Goal: Task Accomplishment & Management: Manage account settings

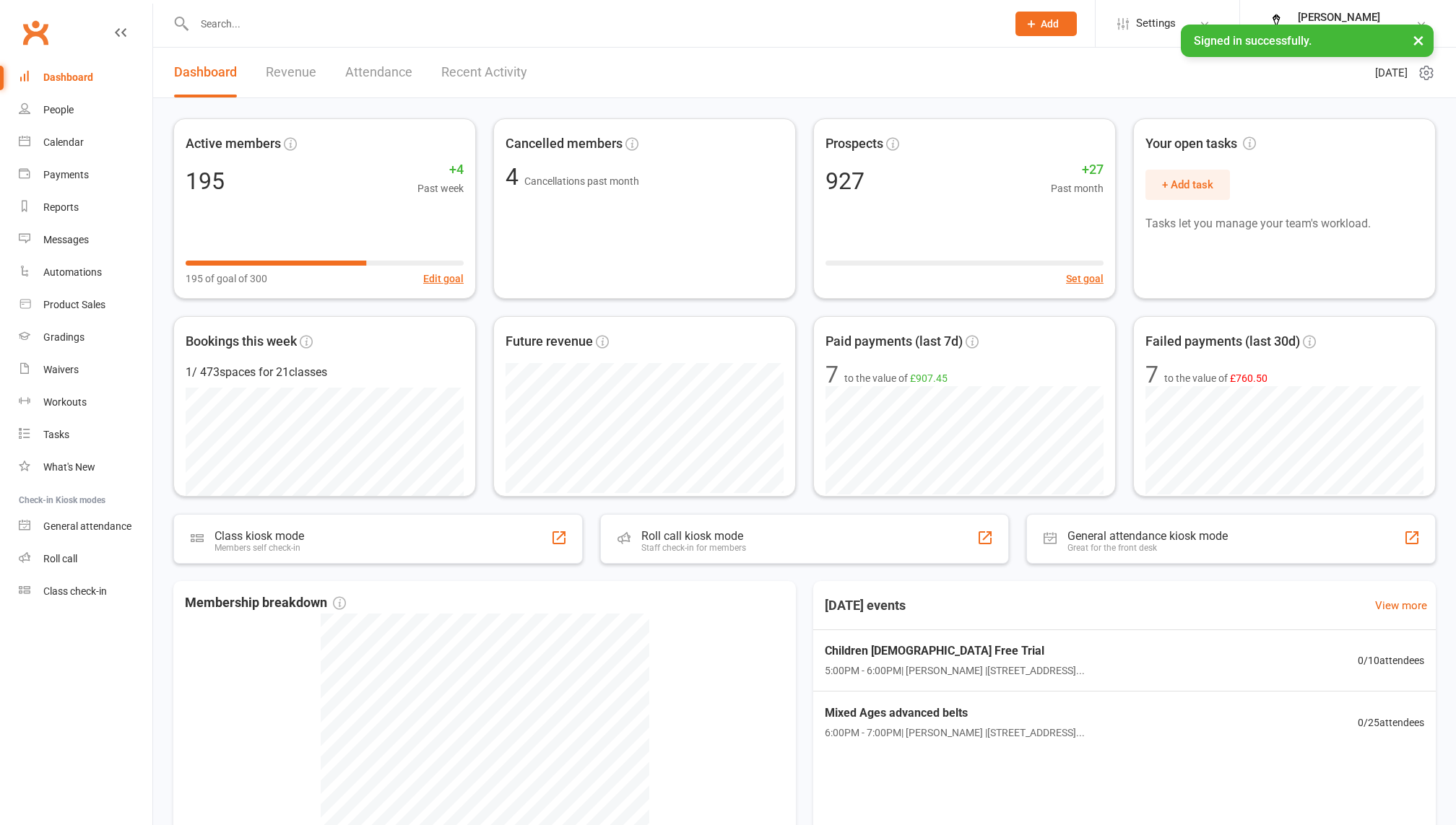
click at [356, 29] on input "text" at bounding box center [593, 24] width 806 height 20
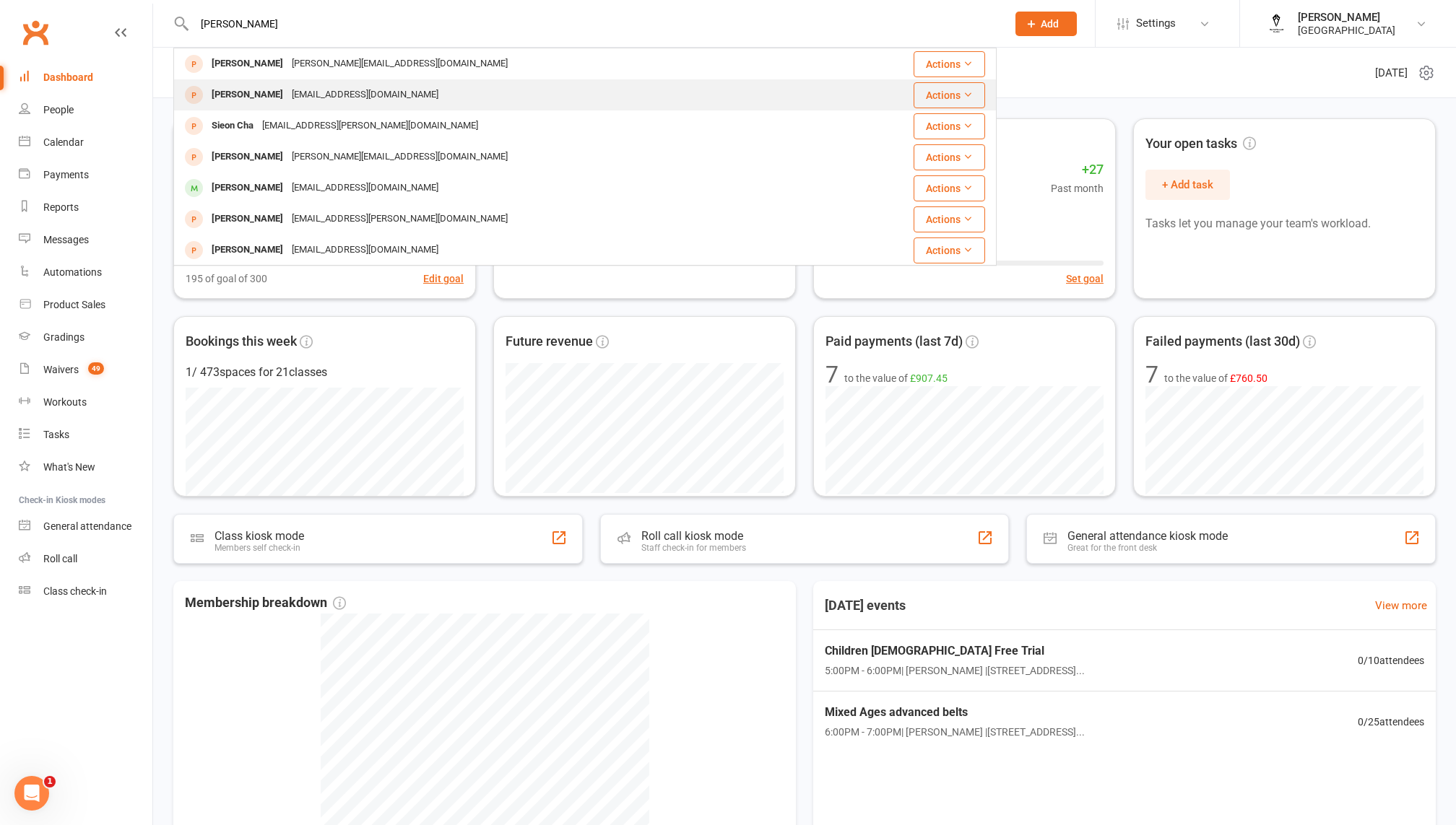
type input "leon"
click at [409, 90] on div "Leon Thomas Caitlin313@gmail.com" at bounding box center [517, 95] width 684 height 30
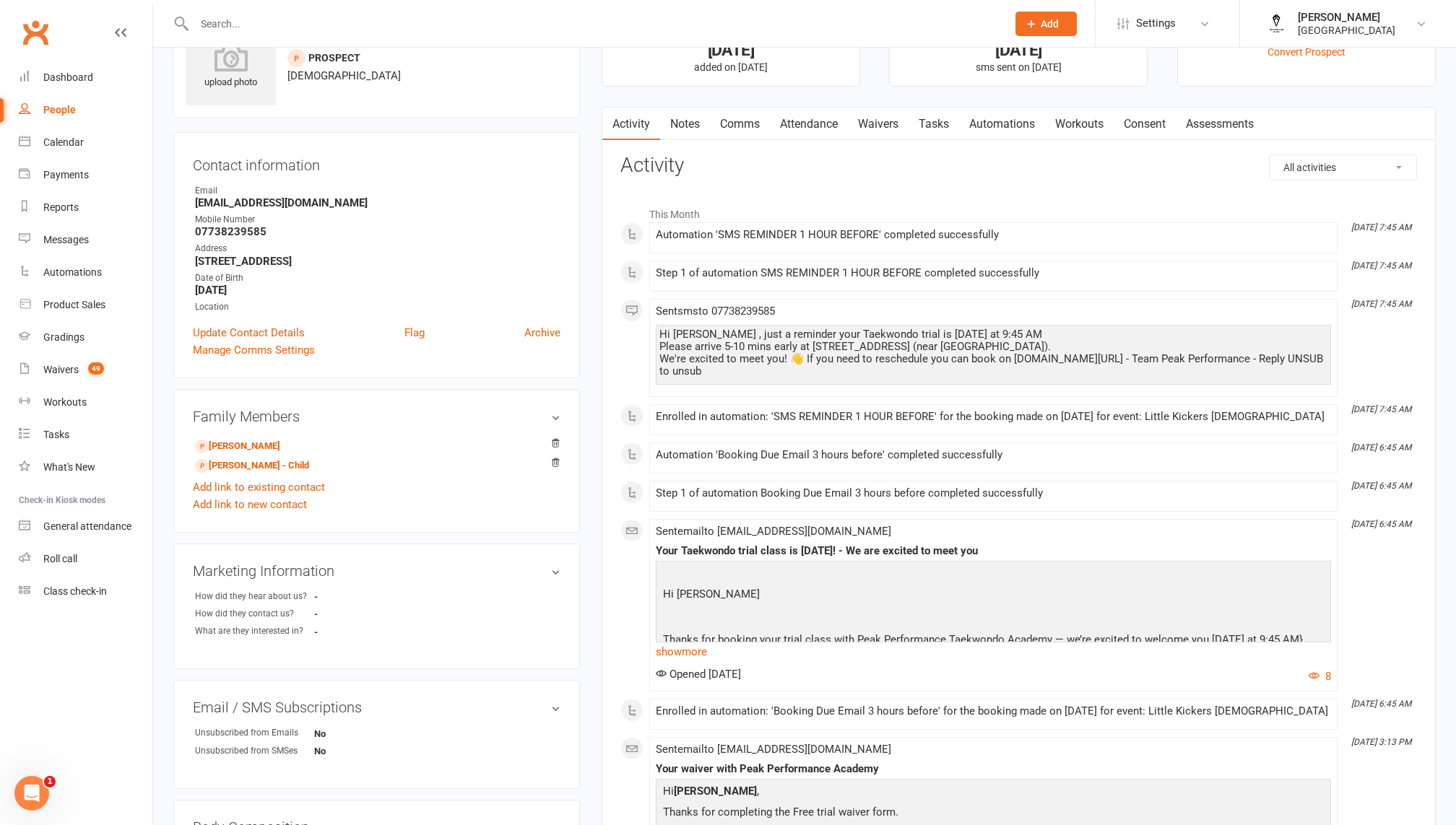
scroll to position [58, 0]
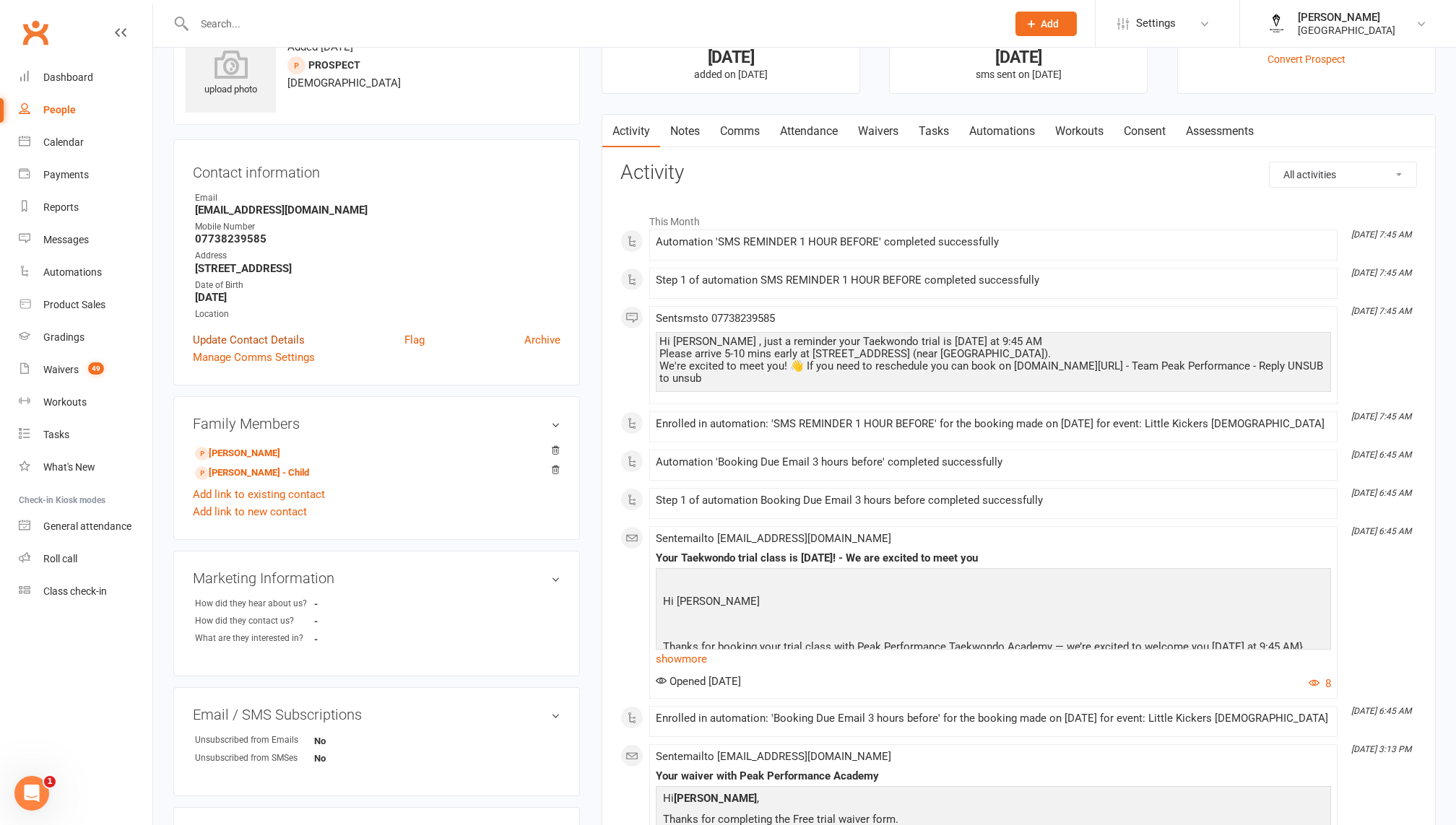
click at [279, 342] on link "Update Contact Details" at bounding box center [249, 340] width 112 height 17
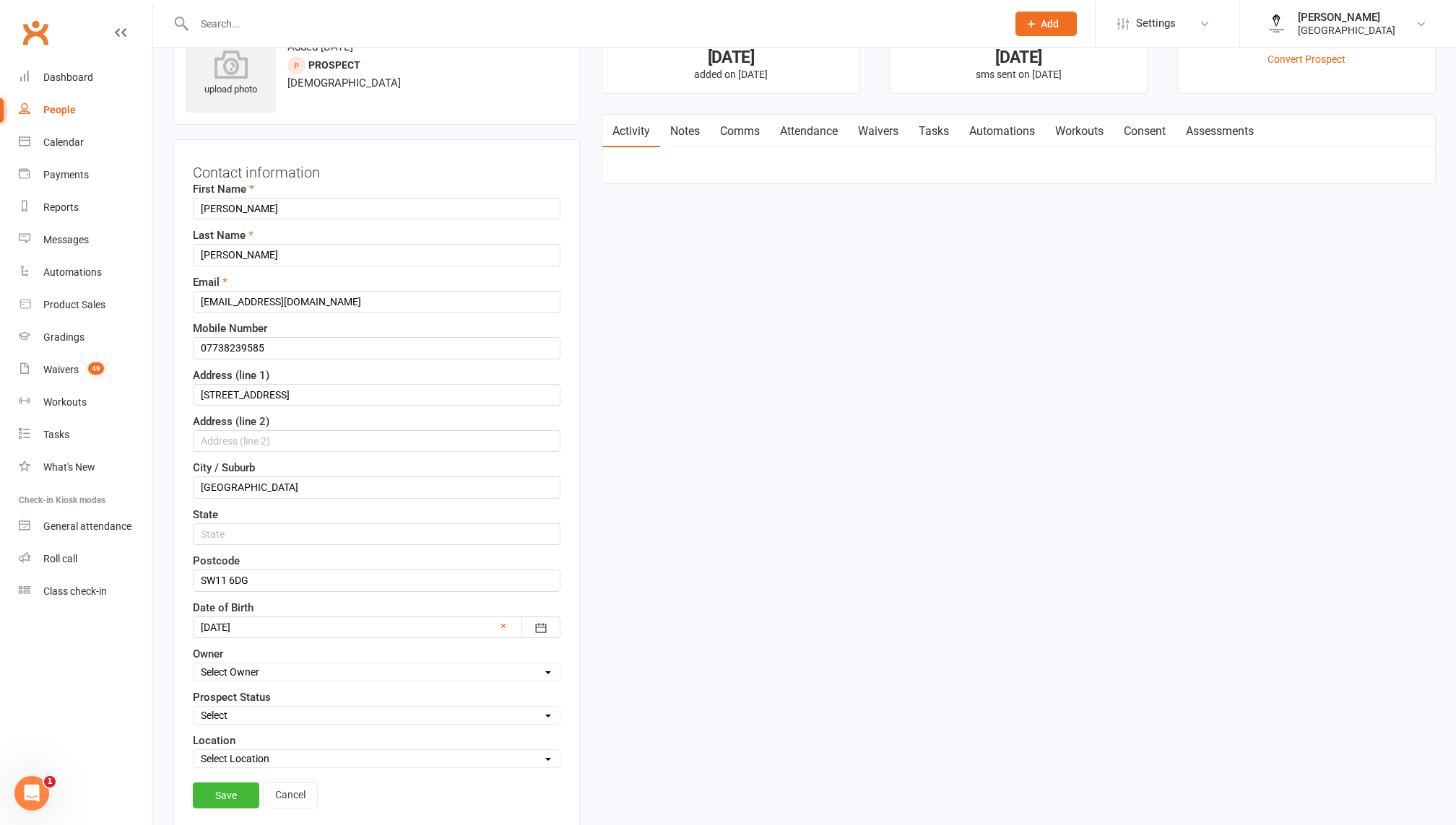
scroll to position [68, 0]
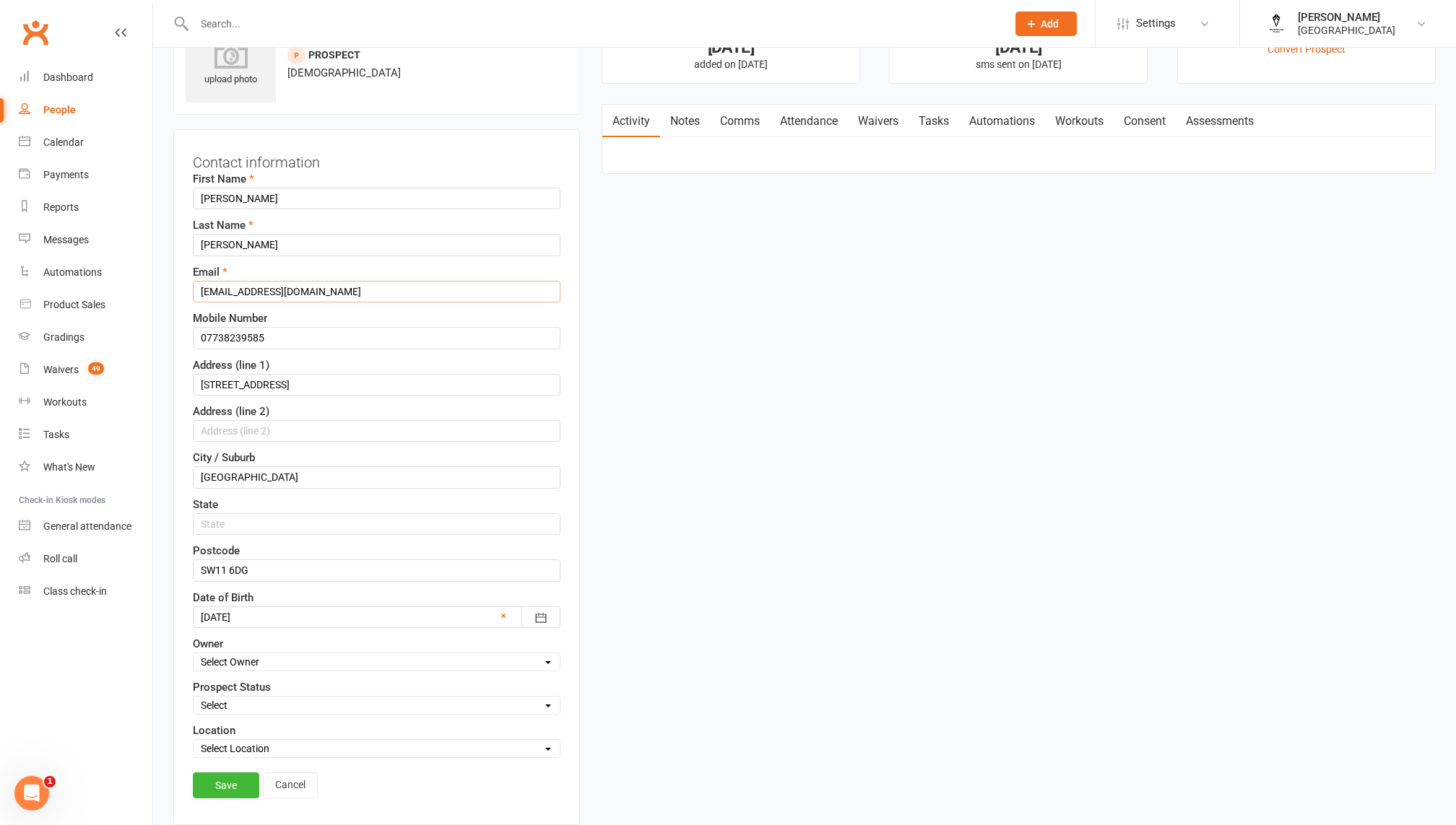
click at [286, 294] on input "Caitlin313@gmail.com" at bounding box center [377, 292] width 368 height 22
type input "leonthomas1978@gmail.com"
click at [278, 343] on input "07738239585" at bounding box center [377, 338] width 368 height 22
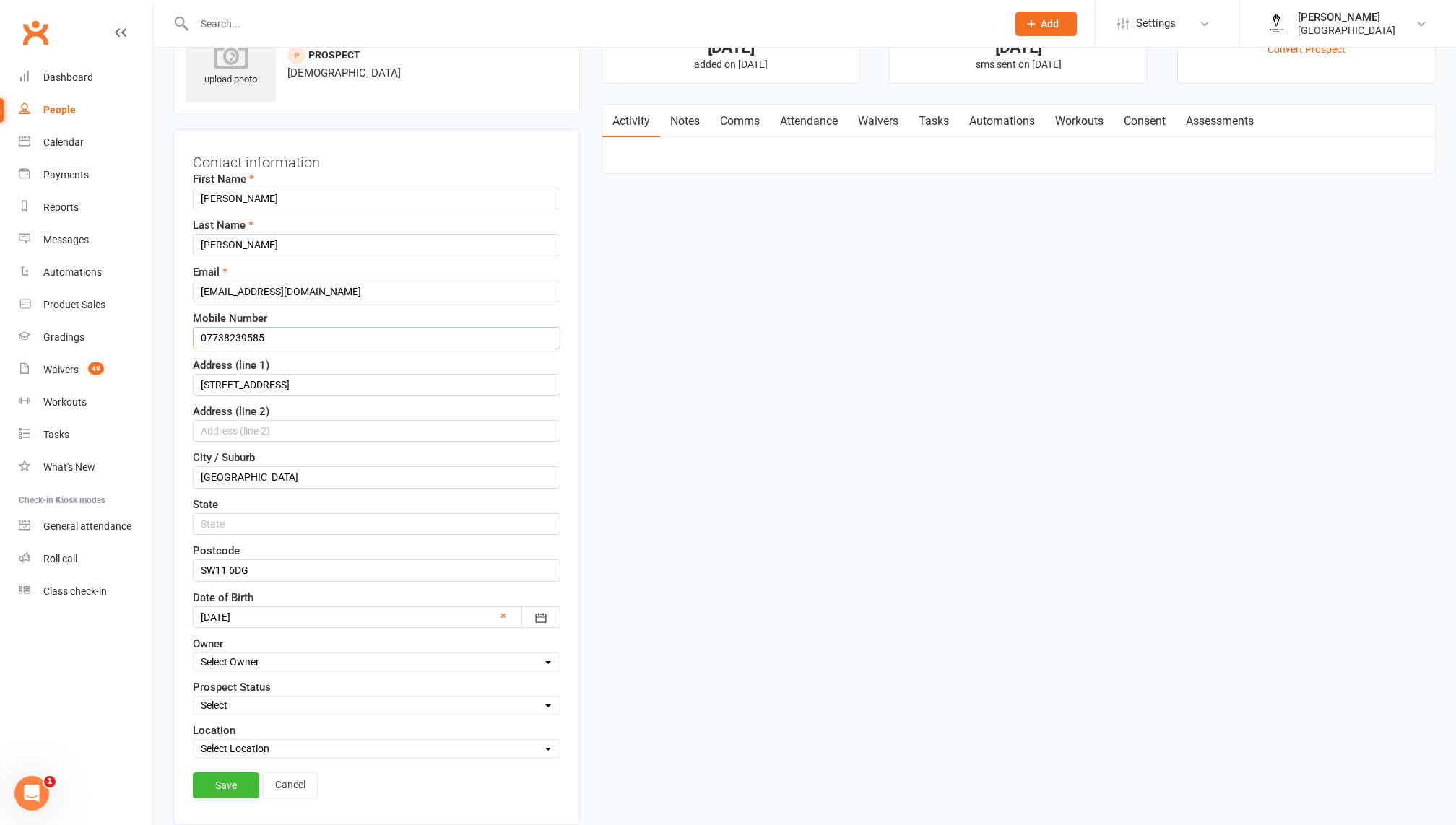
click at [278, 343] on input "07738239585" at bounding box center [377, 338] width 368 height 22
click at [292, 341] on input "07738239585" at bounding box center [377, 338] width 368 height 22
type input "07956362405"
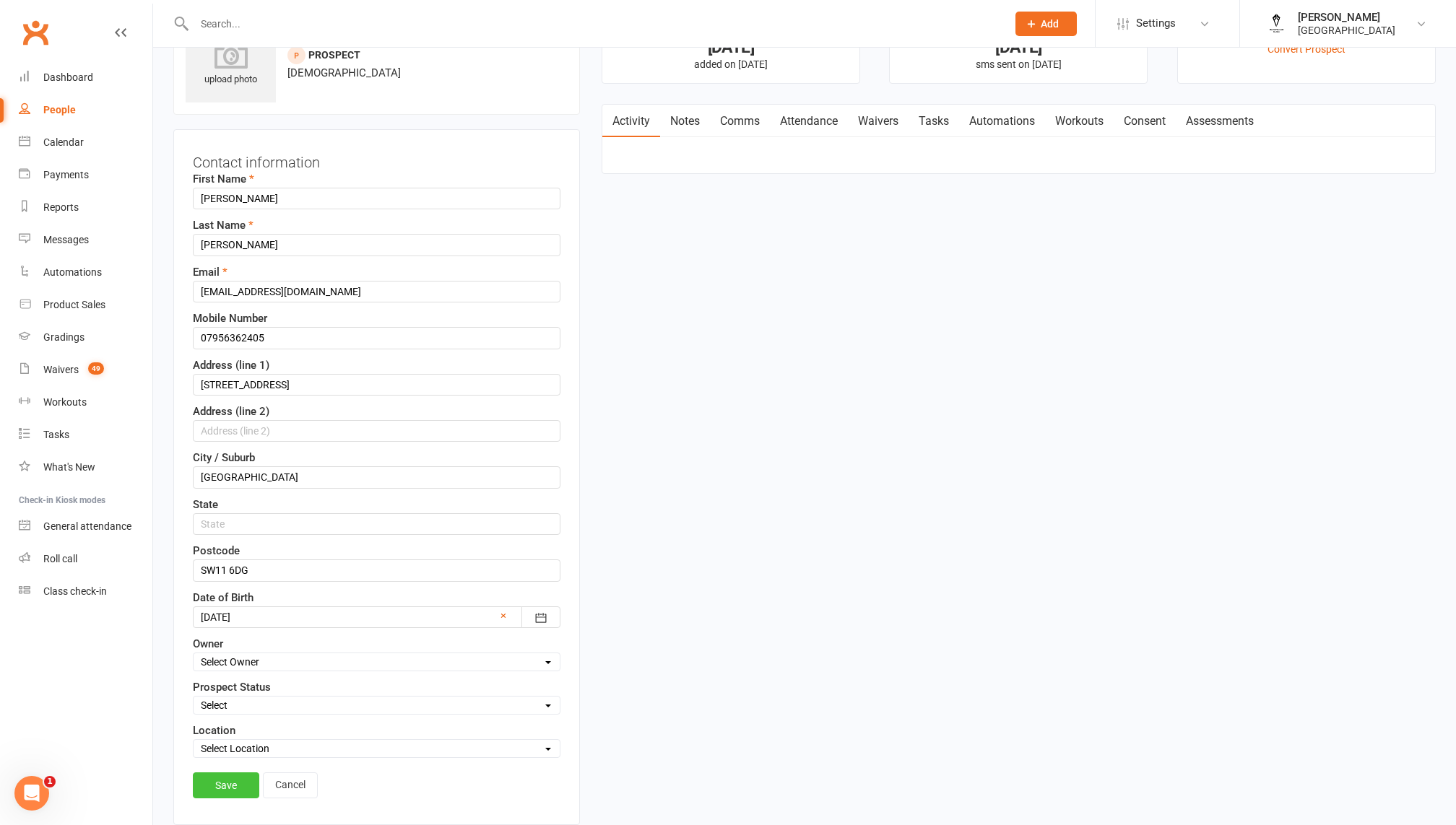
click at [239, 782] on link "Save" at bounding box center [226, 785] width 67 height 26
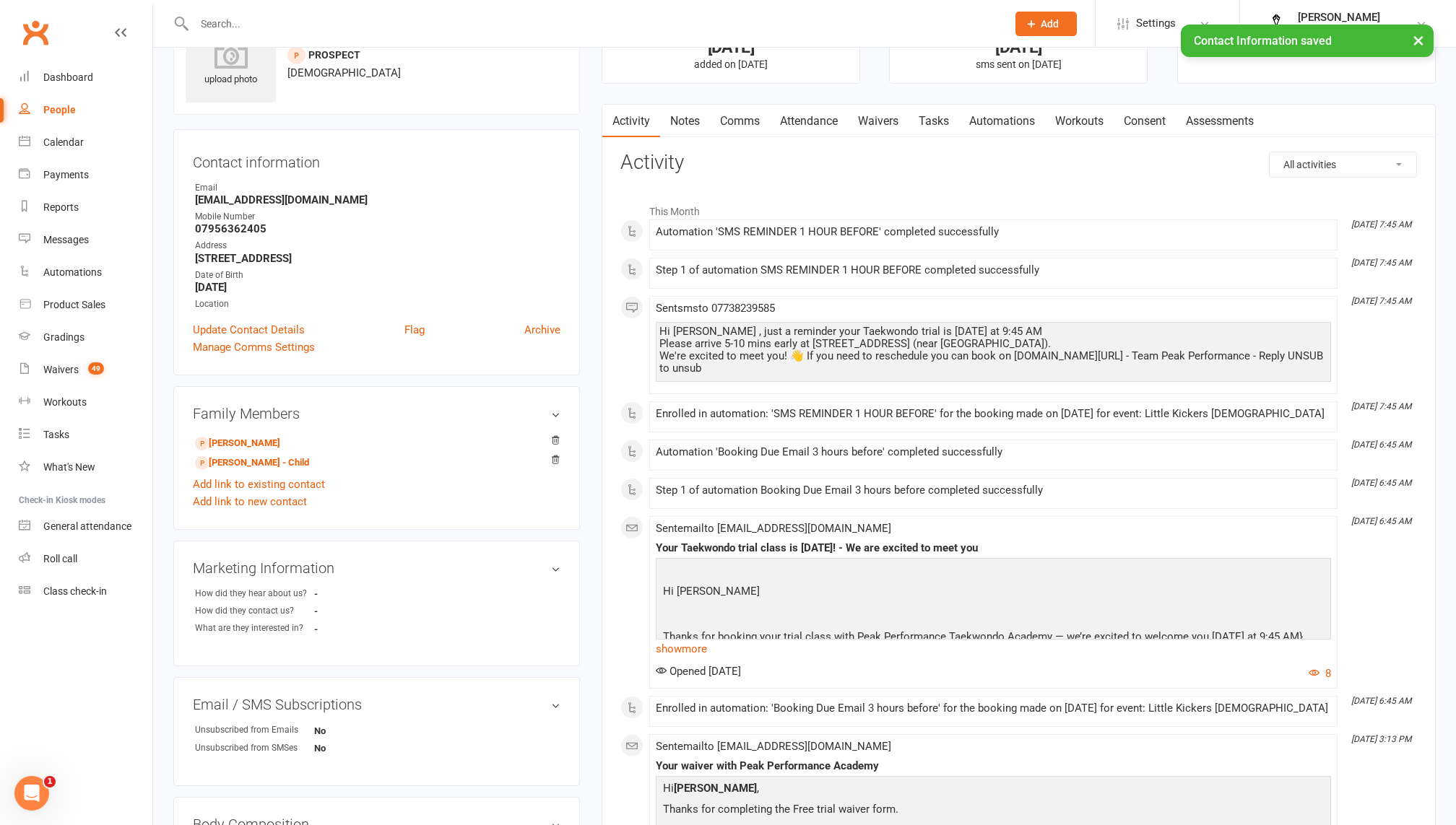
click at [714, 125] on link "Comms" at bounding box center [740, 121] width 60 height 33
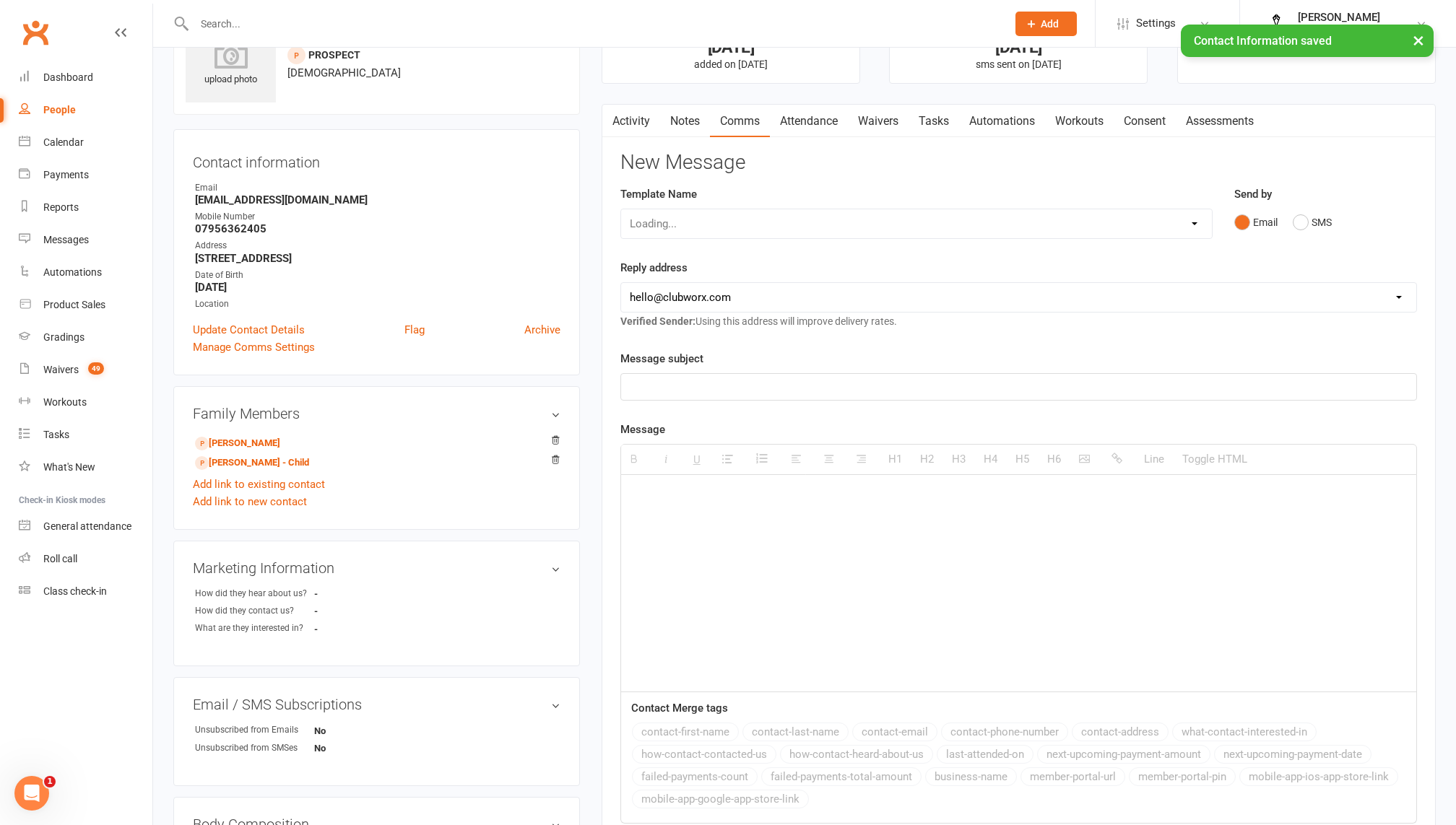
click at [752, 230] on select "Loading..." at bounding box center [916, 224] width 591 height 29
select select "10"
click at [622, 210] on select "Select Template [Email] Welcome to Peak Performance – Your Trial Class Is Booke…" at bounding box center [916, 224] width 591 height 29
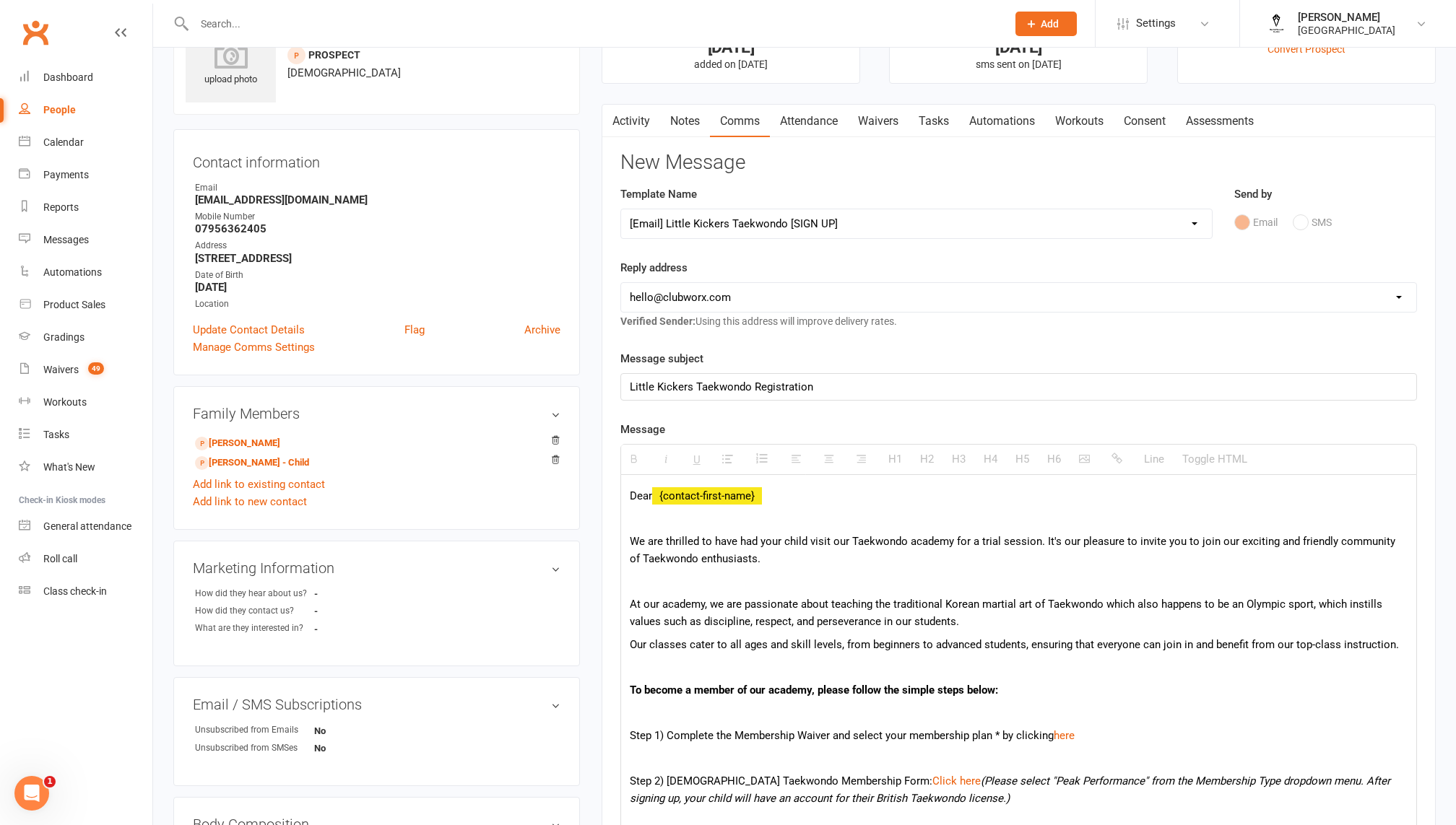
click at [716, 308] on select "hello@clubworx.com info@peakperformancetkd.co.uk enquiries@peakperformancetkd.c…" at bounding box center [1019, 297] width 795 height 29
select select "1"
click at [622, 283] on select "hello@clubworx.com info@peakperformancetkd.co.uk enquiries@peakperformancetkd.c…" at bounding box center [1019, 297] width 795 height 29
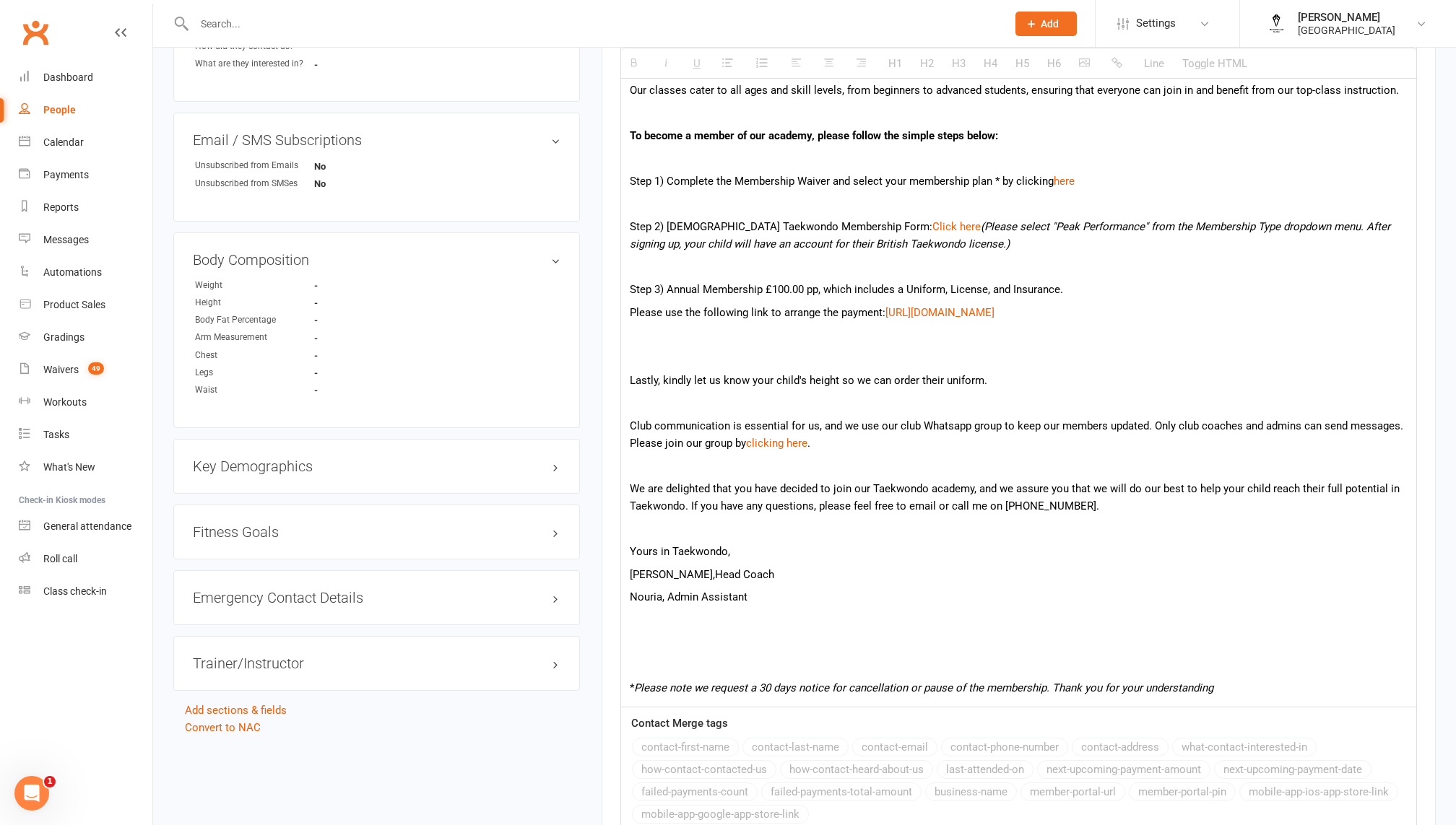
scroll to position [758, 0]
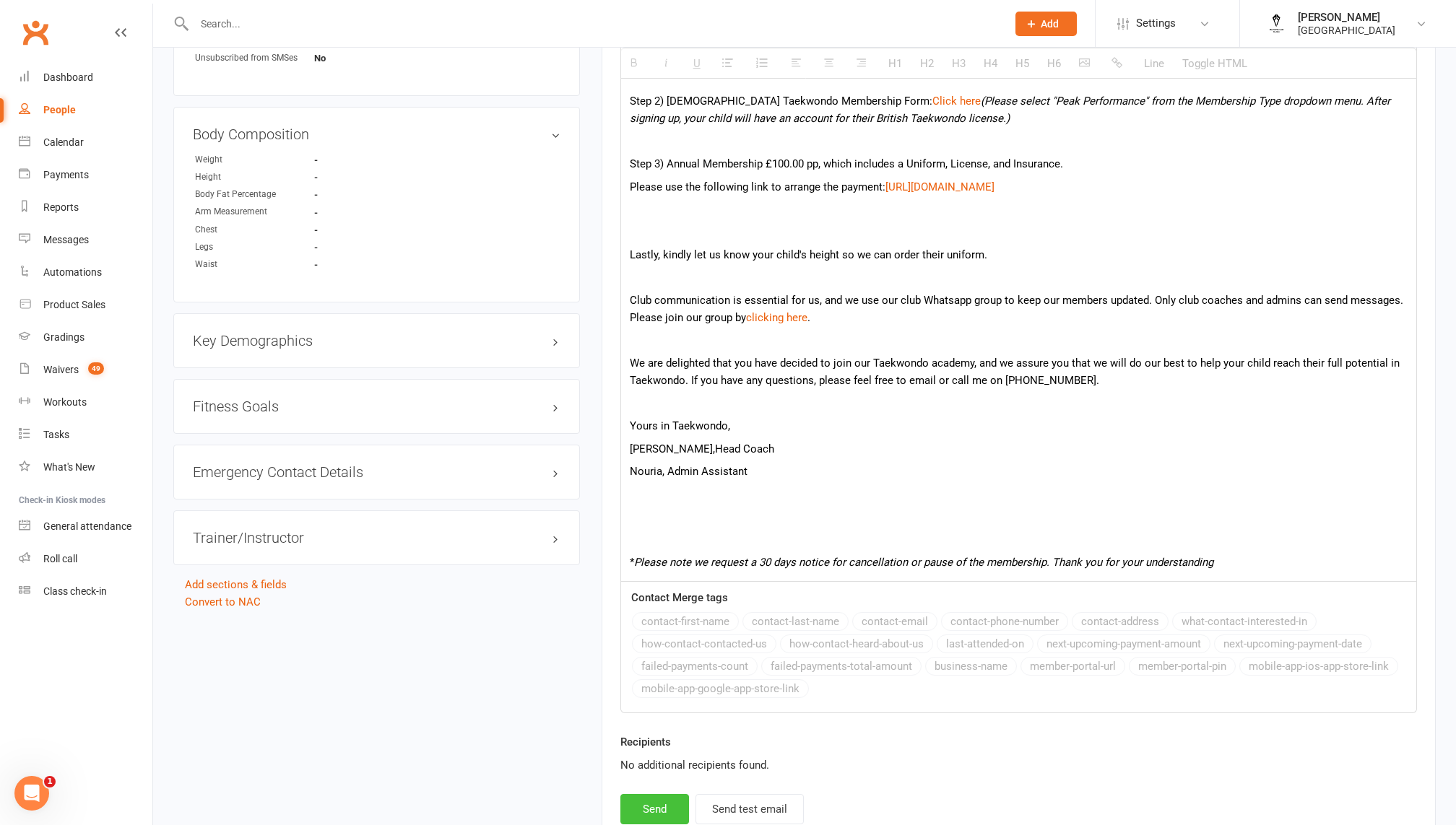
click at [660, 809] on button "Send" at bounding box center [655, 809] width 69 height 30
select select
select select "0"
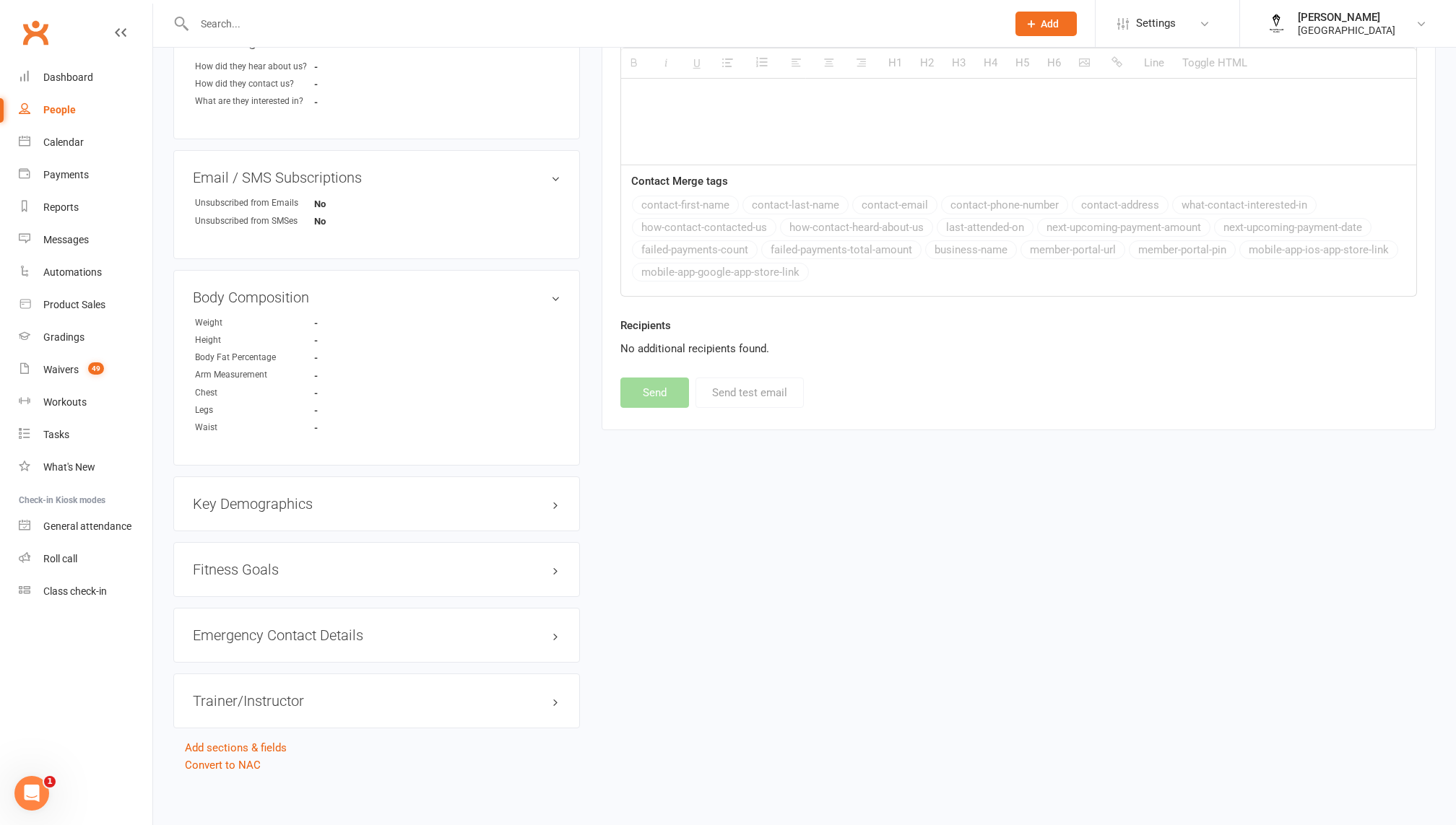
scroll to position [0, 0]
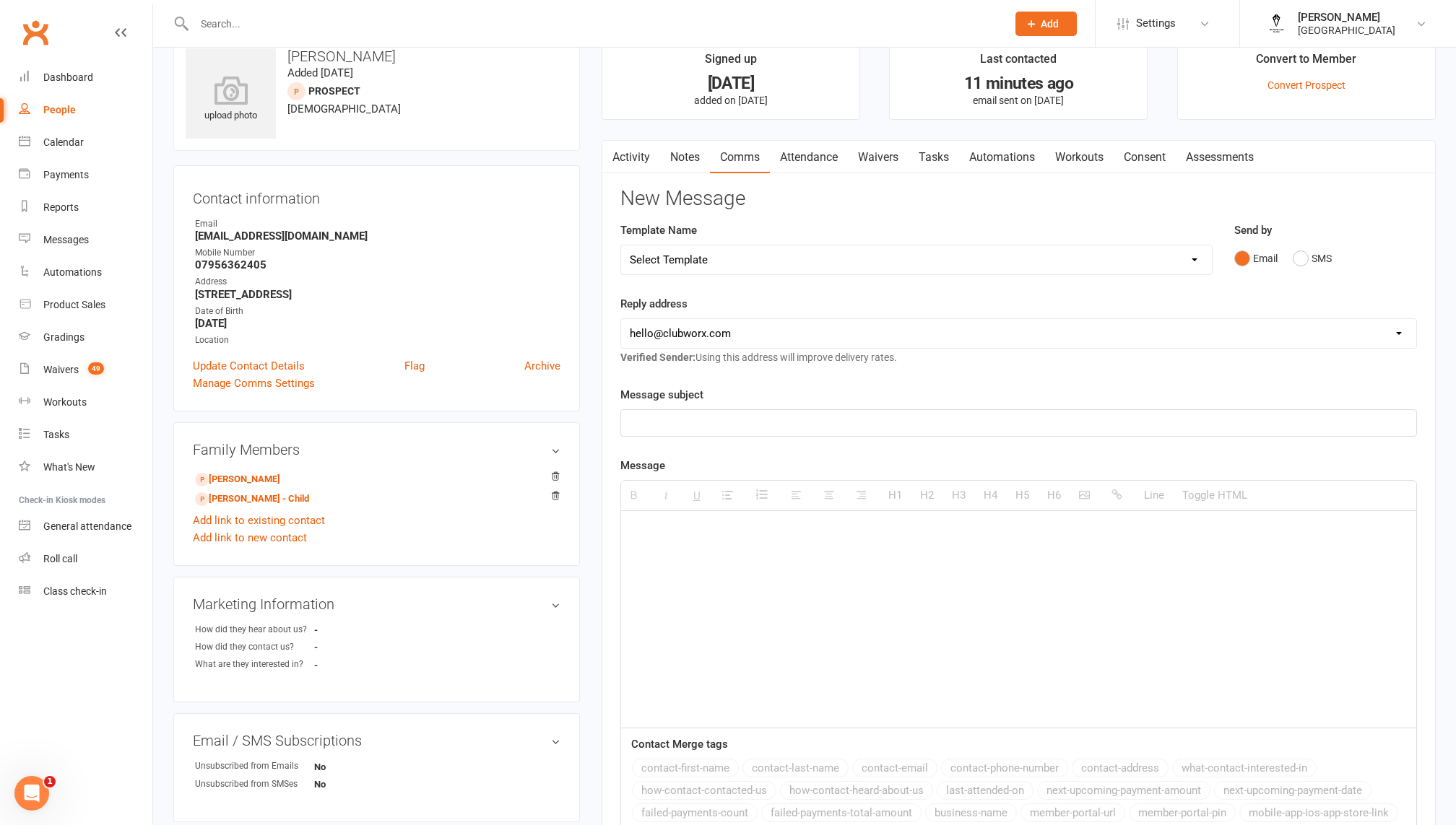
scroll to position [40, 0]
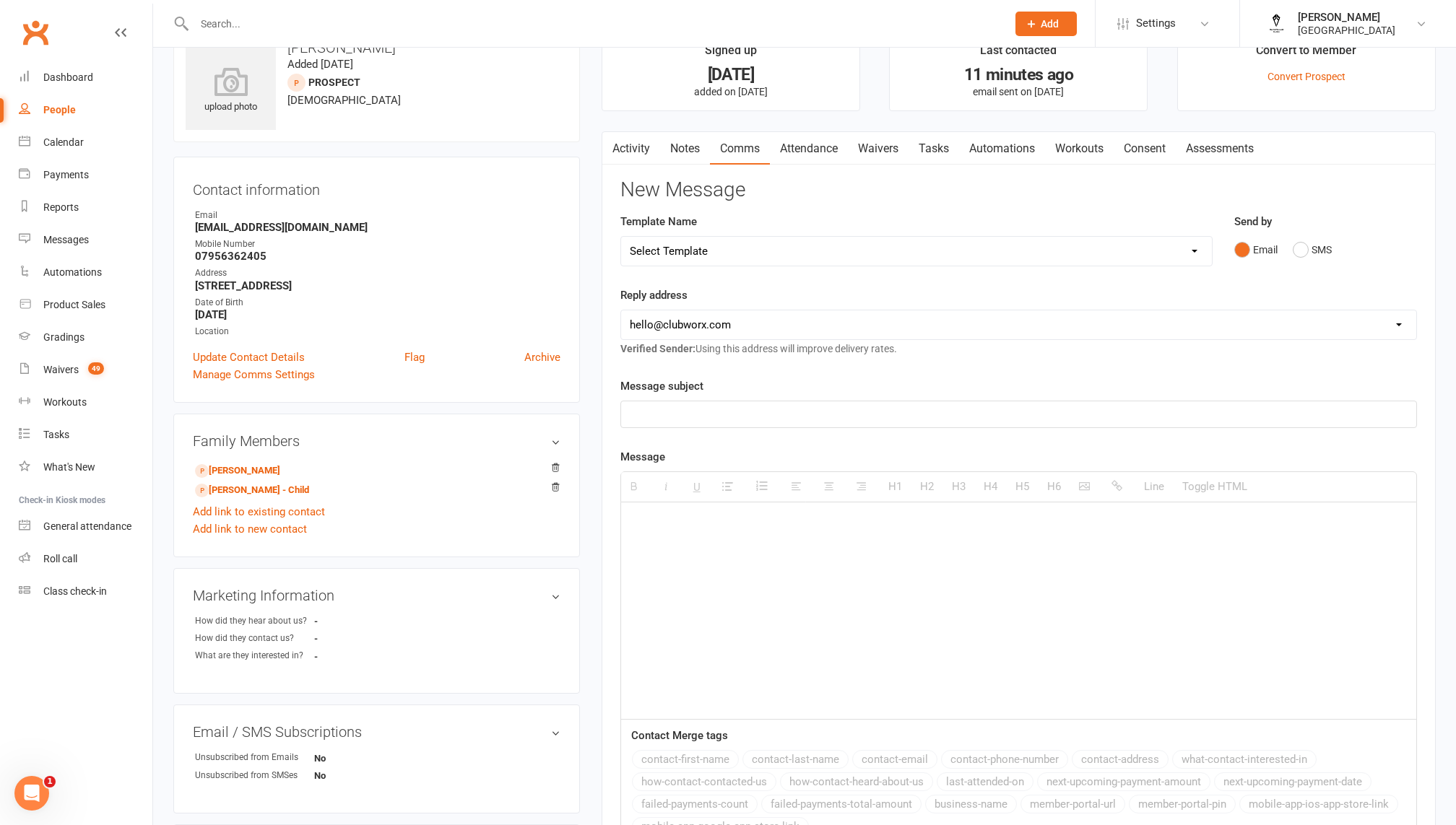
click at [659, 160] on link "Activity" at bounding box center [632, 148] width 58 height 33
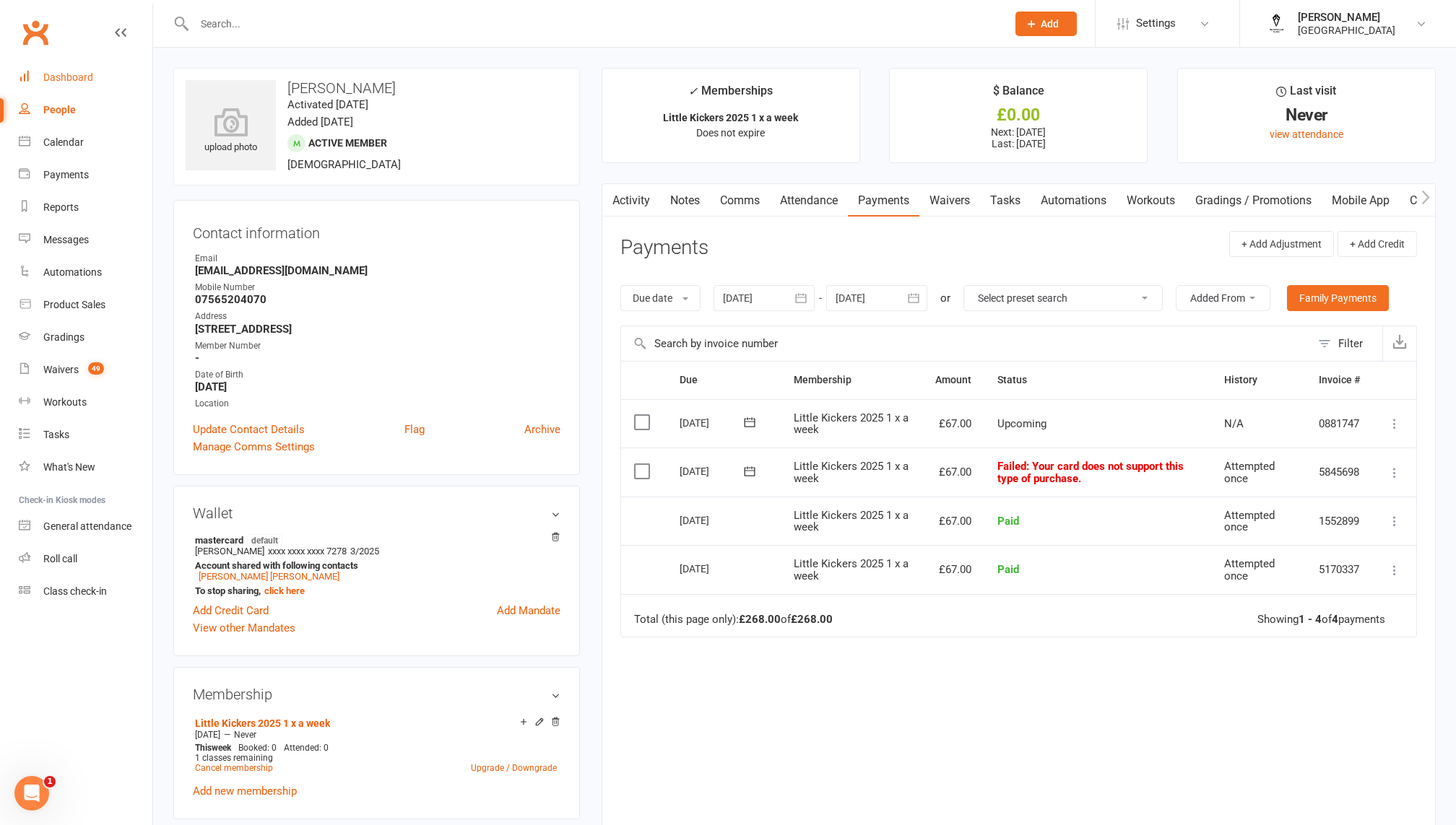
click at [44, 74] on div "Dashboard" at bounding box center [68, 78] width 50 height 12
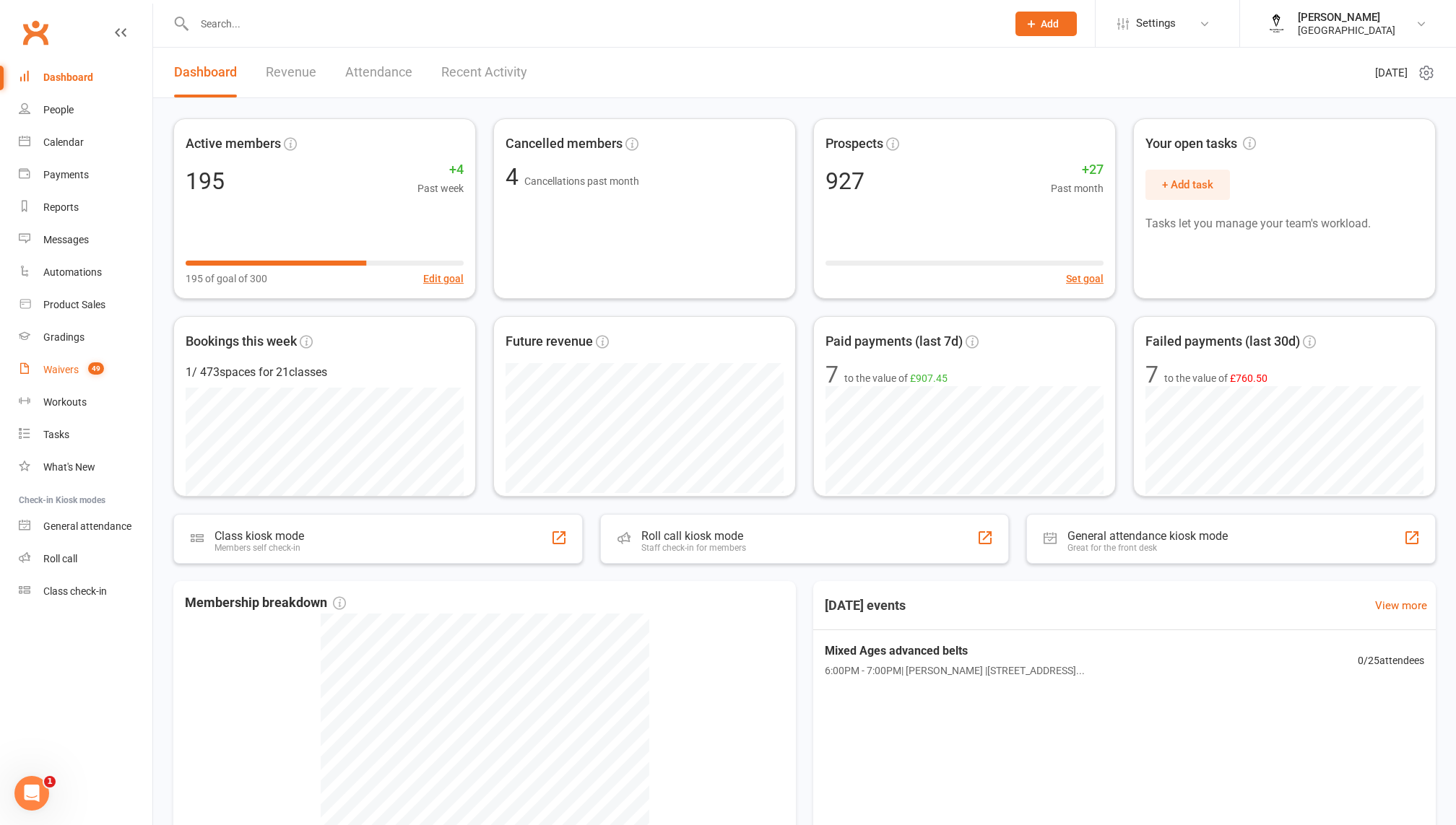
click at [81, 370] on count-badge "49" at bounding box center [92, 370] width 23 height 12
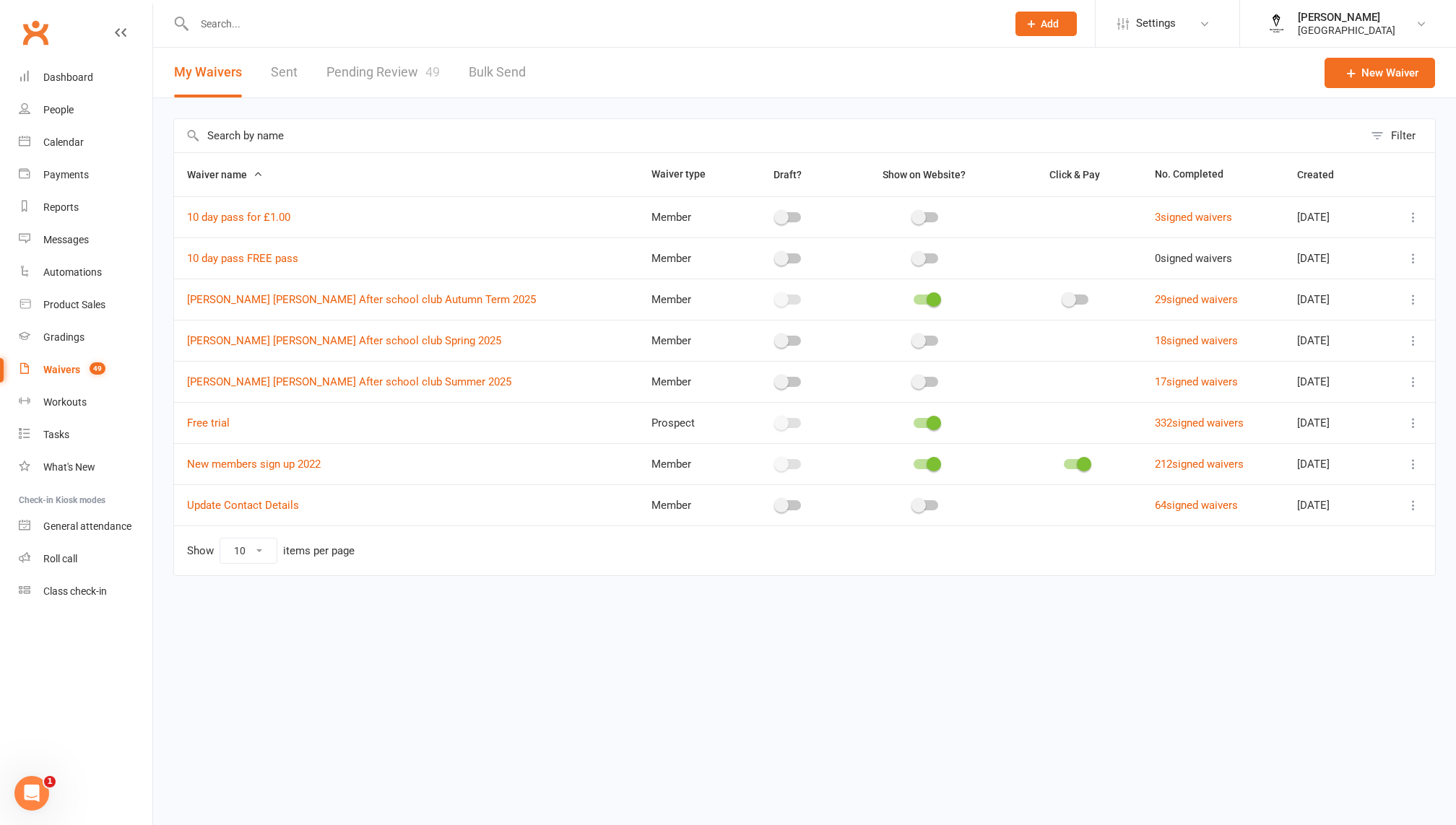
click at [368, 72] on link "Pending Review 49" at bounding box center [383, 73] width 113 height 50
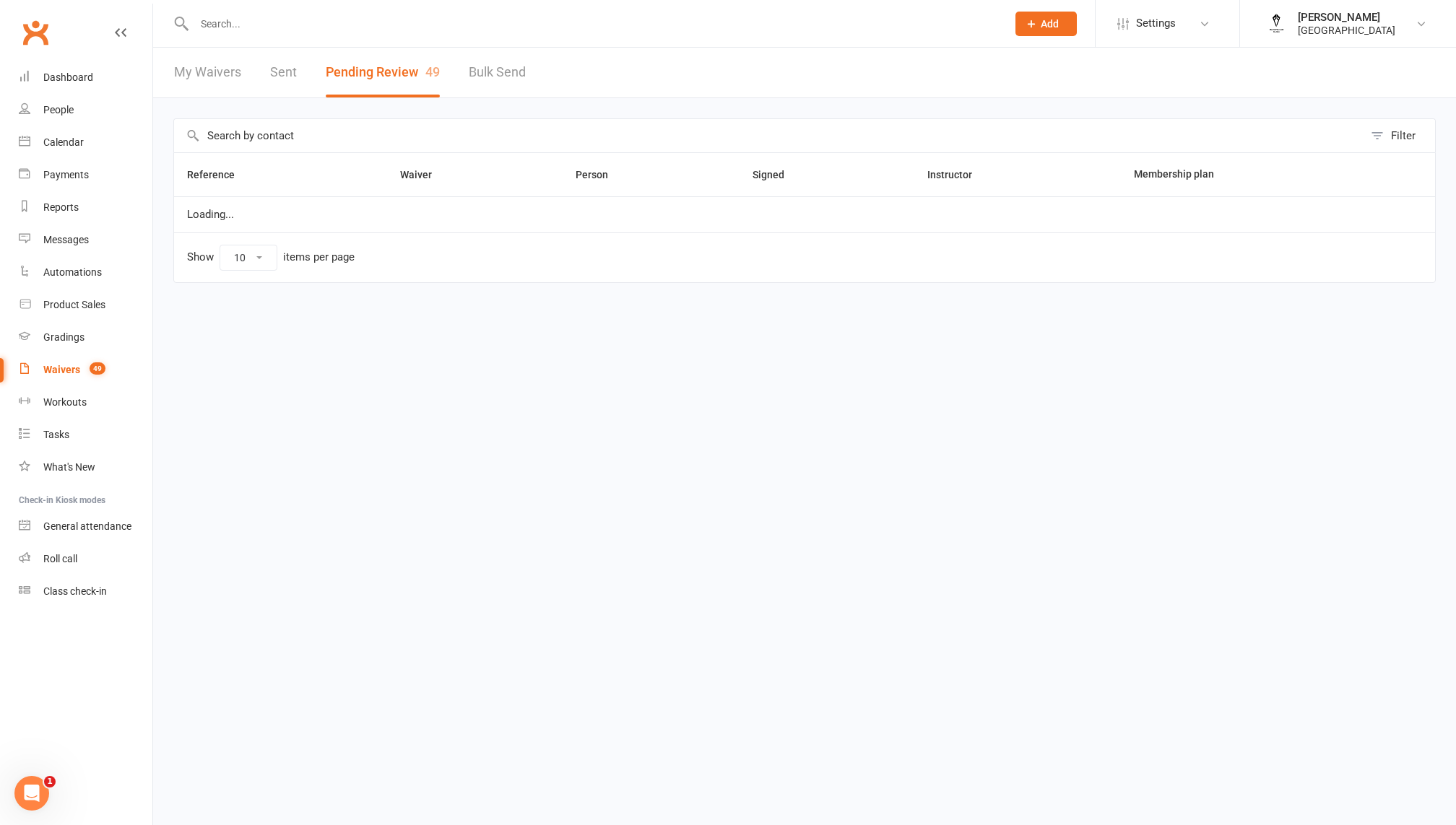
select select "100"
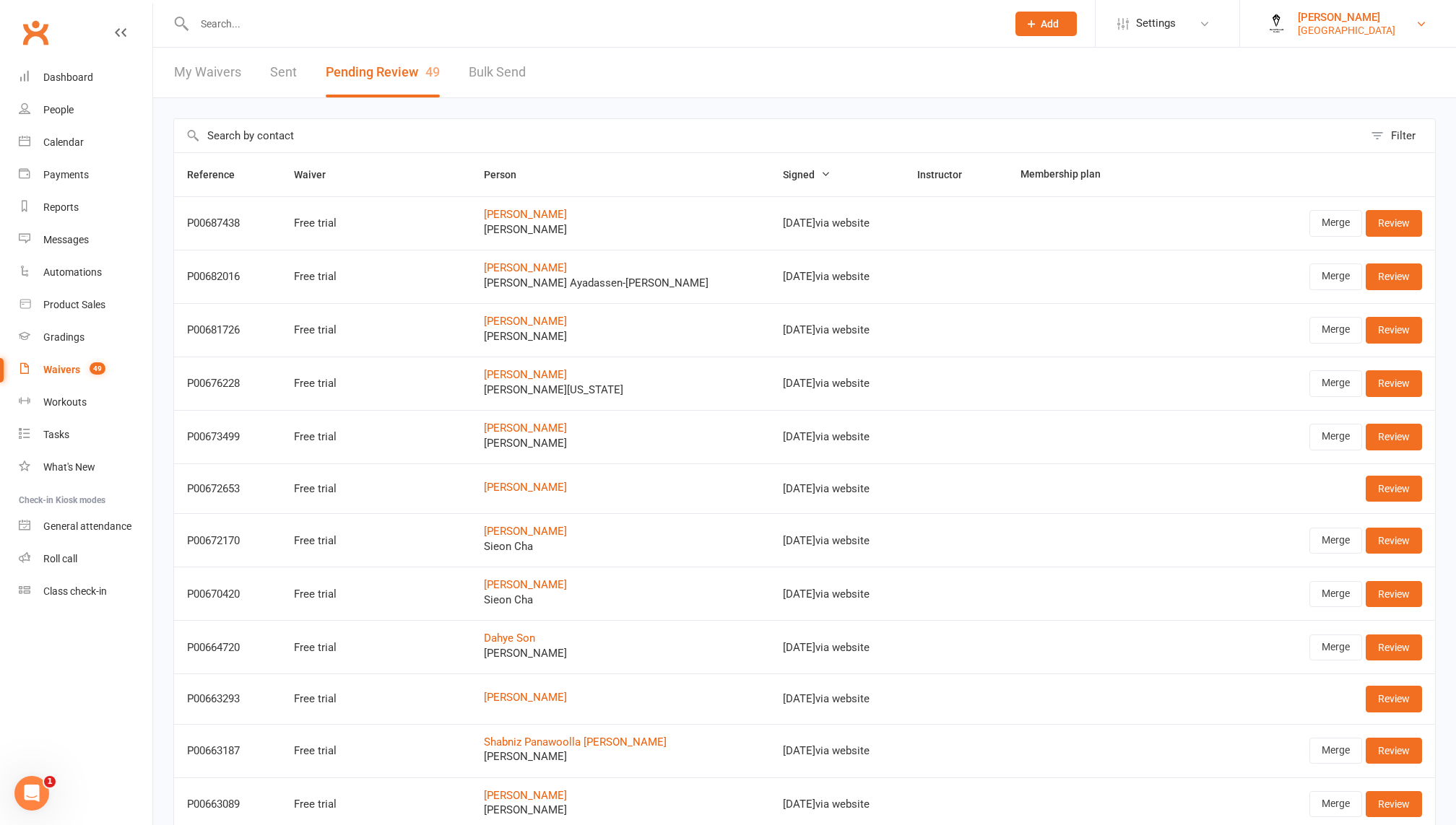
click at [1372, 11] on div "[PERSON_NAME]" at bounding box center [1347, 17] width 98 height 13
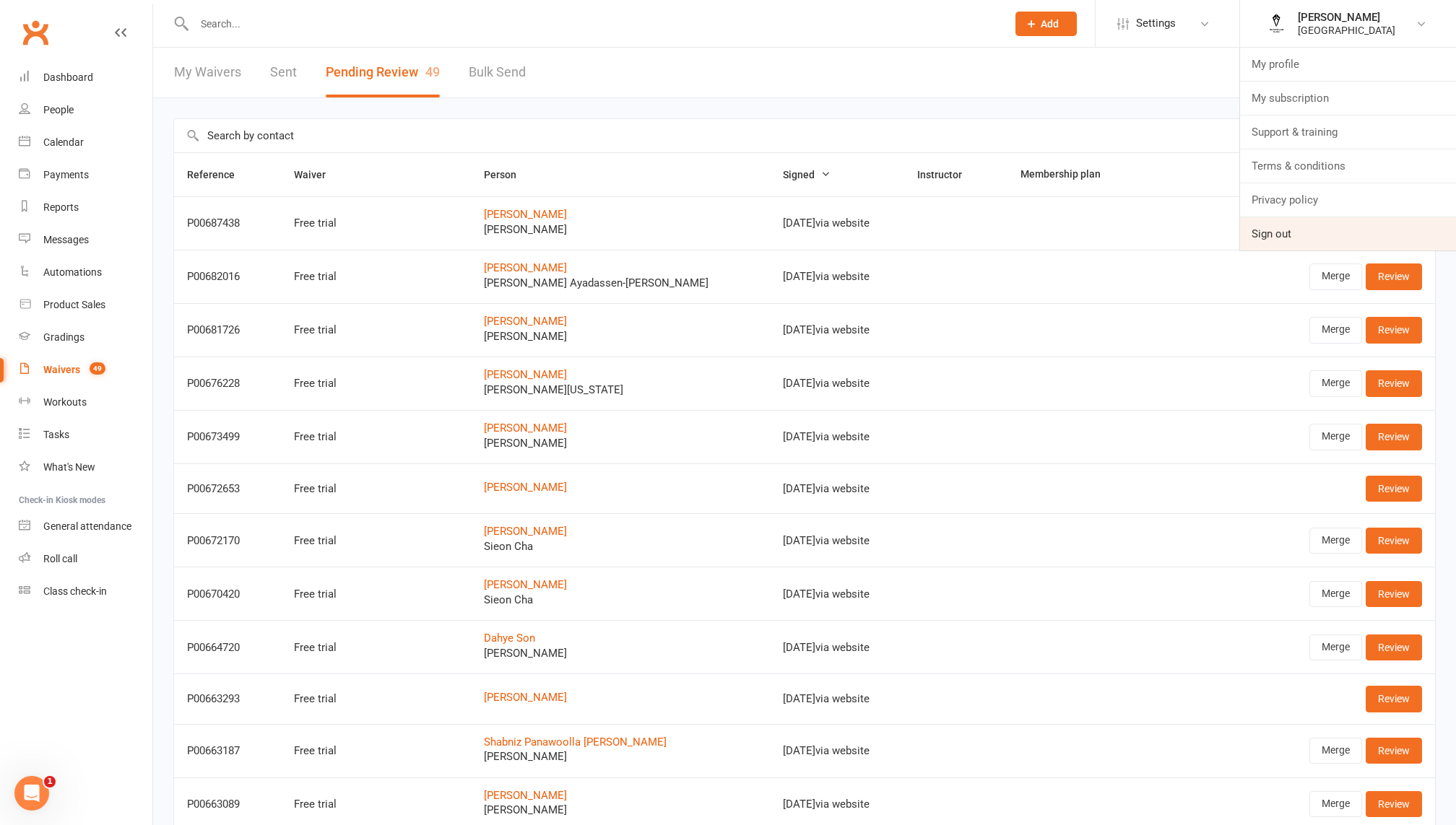
click at [1271, 221] on link "Sign out" at bounding box center [1348, 234] width 216 height 33
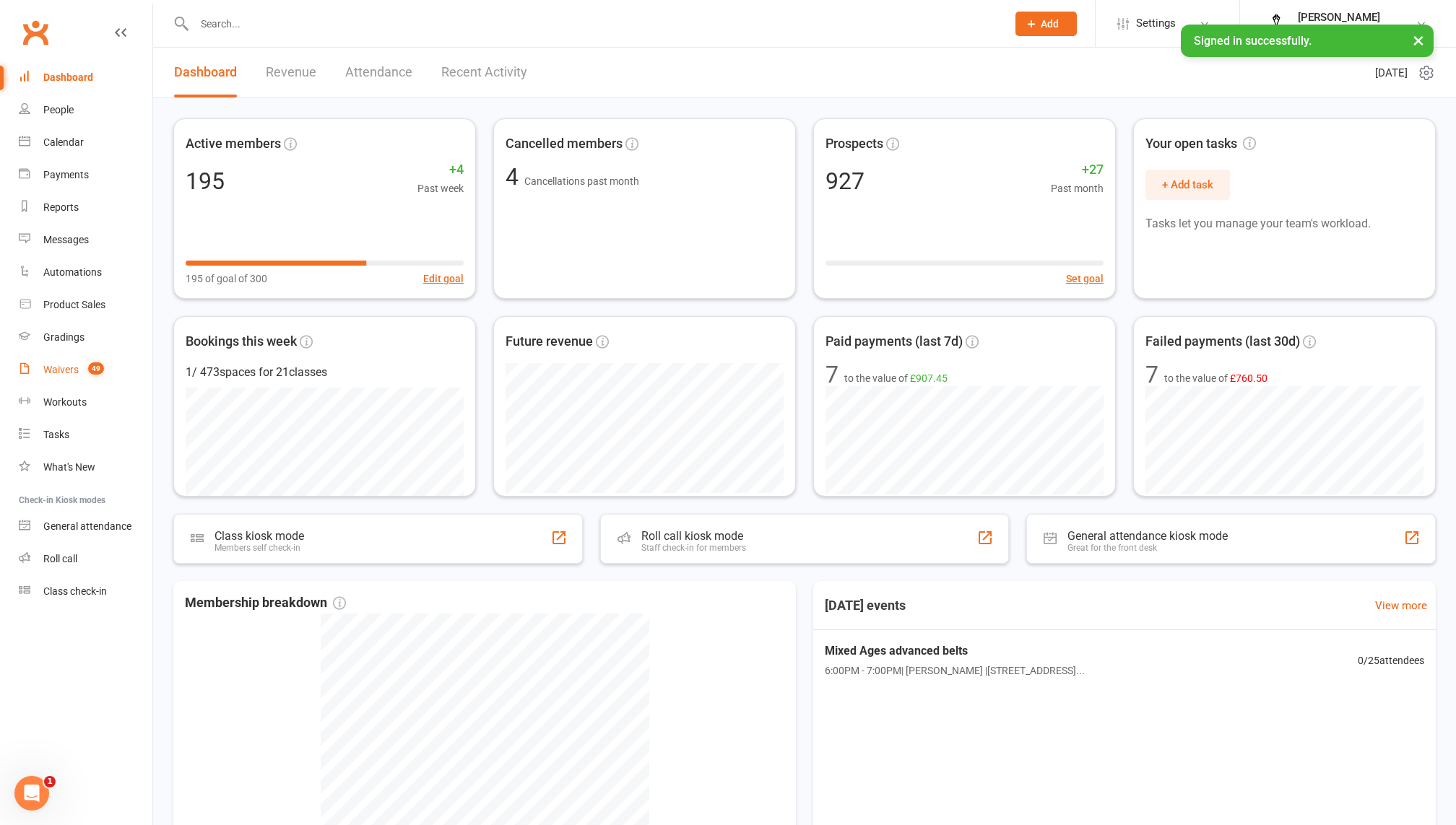
click at [71, 356] on link "Waivers 49" at bounding box center [86, 370] width 134 height 33
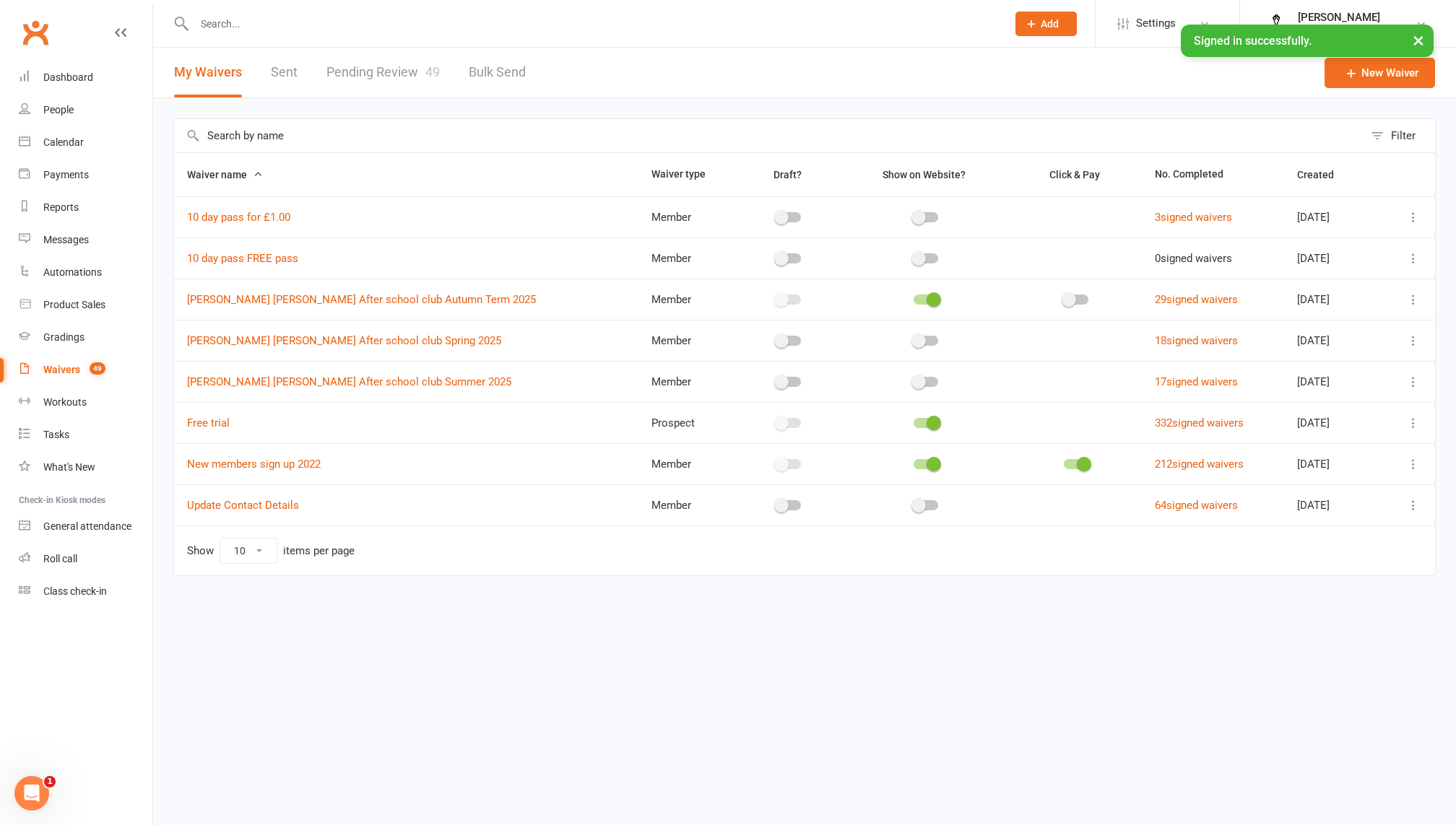
click at [386, 75] on link "Pending Review 49" at bounding box center [383, 73] width 113 height 50
select select "100"
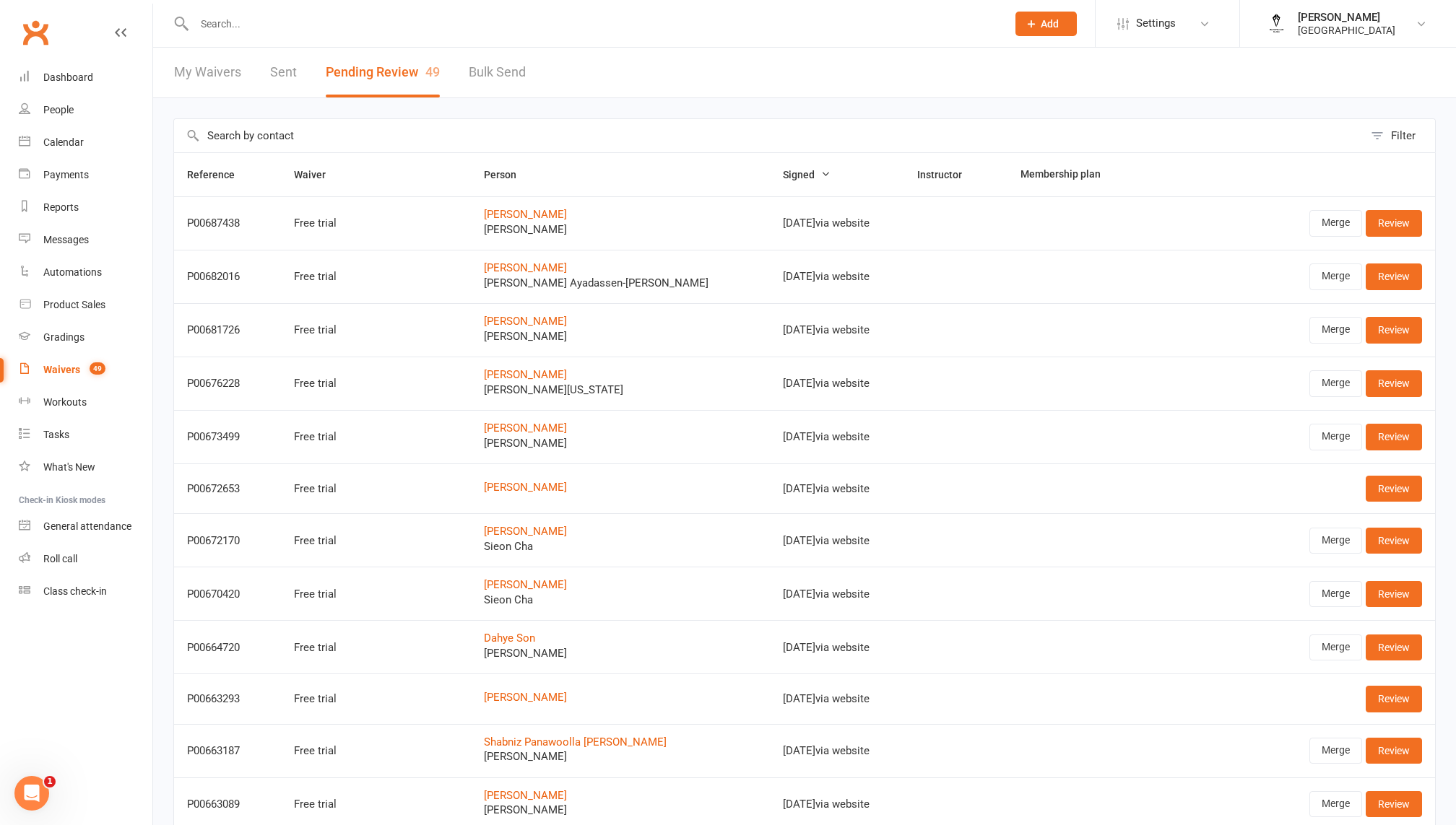
click at [291, 35] on div at bounding box center [585, 23] width 823 height 47
click at [275, 8] on div at bounding box center [585, 23] width 823 height 47
click at [286, 30] on input "text" at bounding box center [593, 24] width 806 height 20
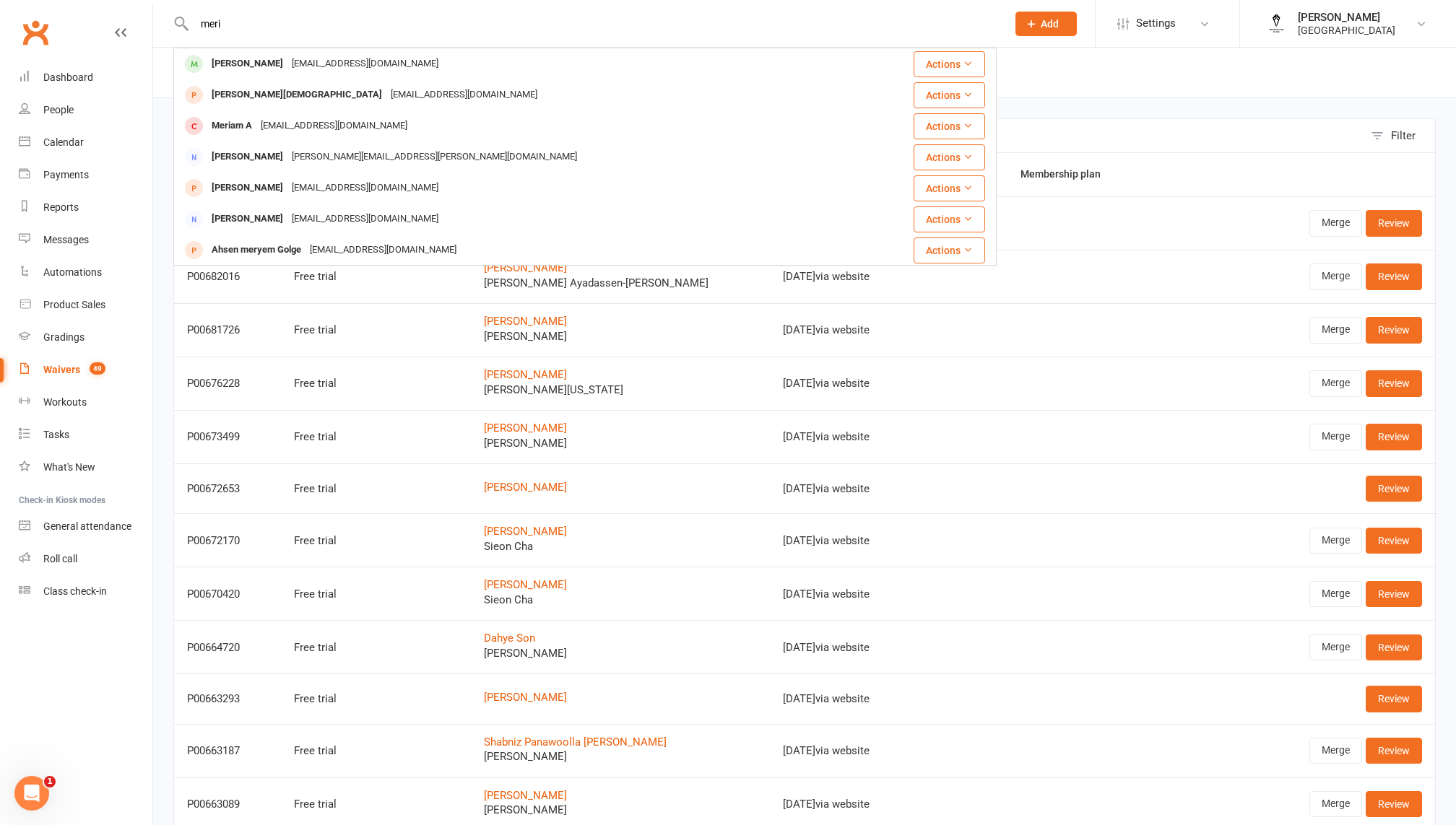
type input "meri"
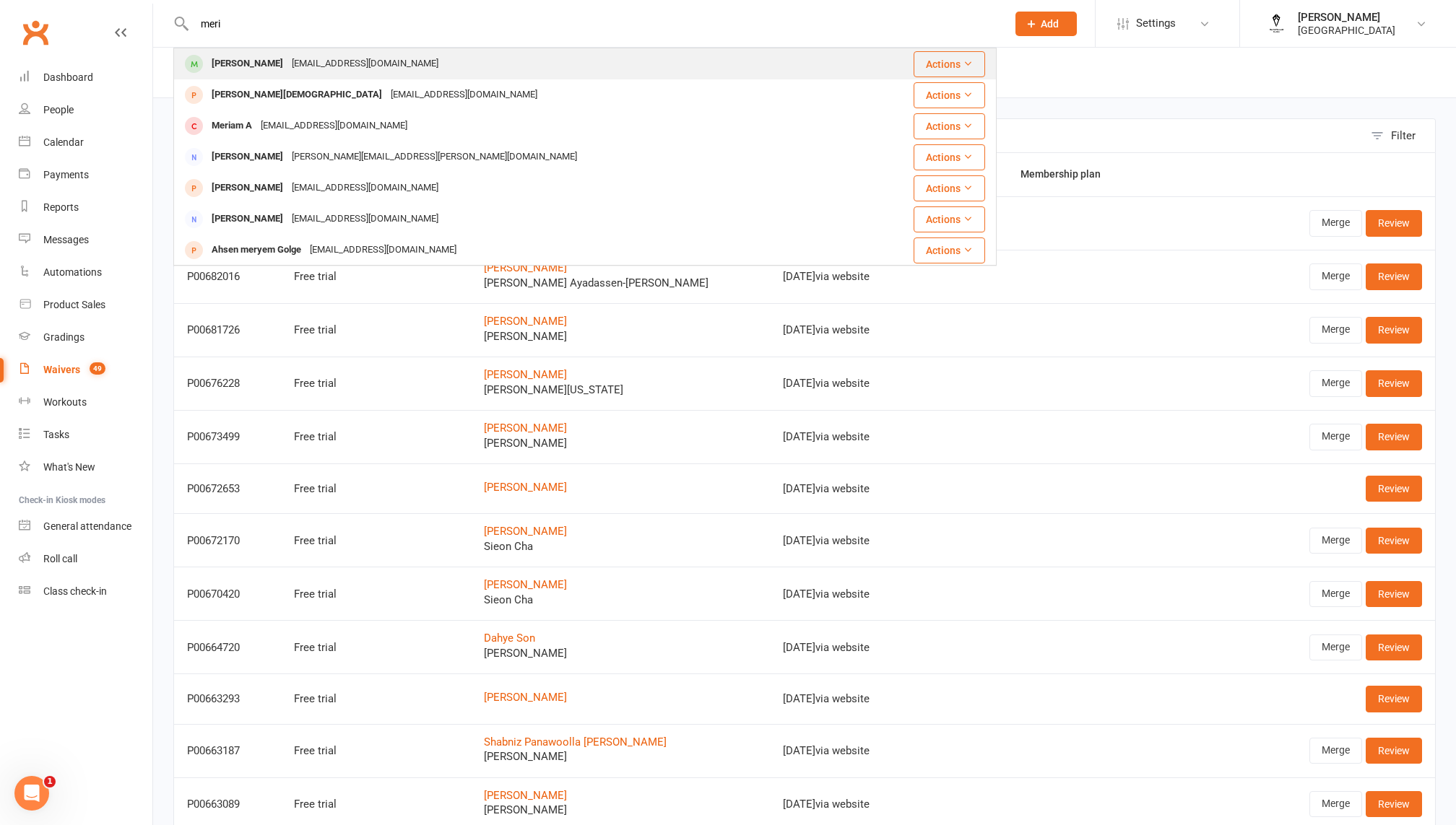
click at [288, 58] on div "[EMAIL_ADDRESS][DOMAIN_NAME]" at bounding box center [365, 63] width 155 height 21
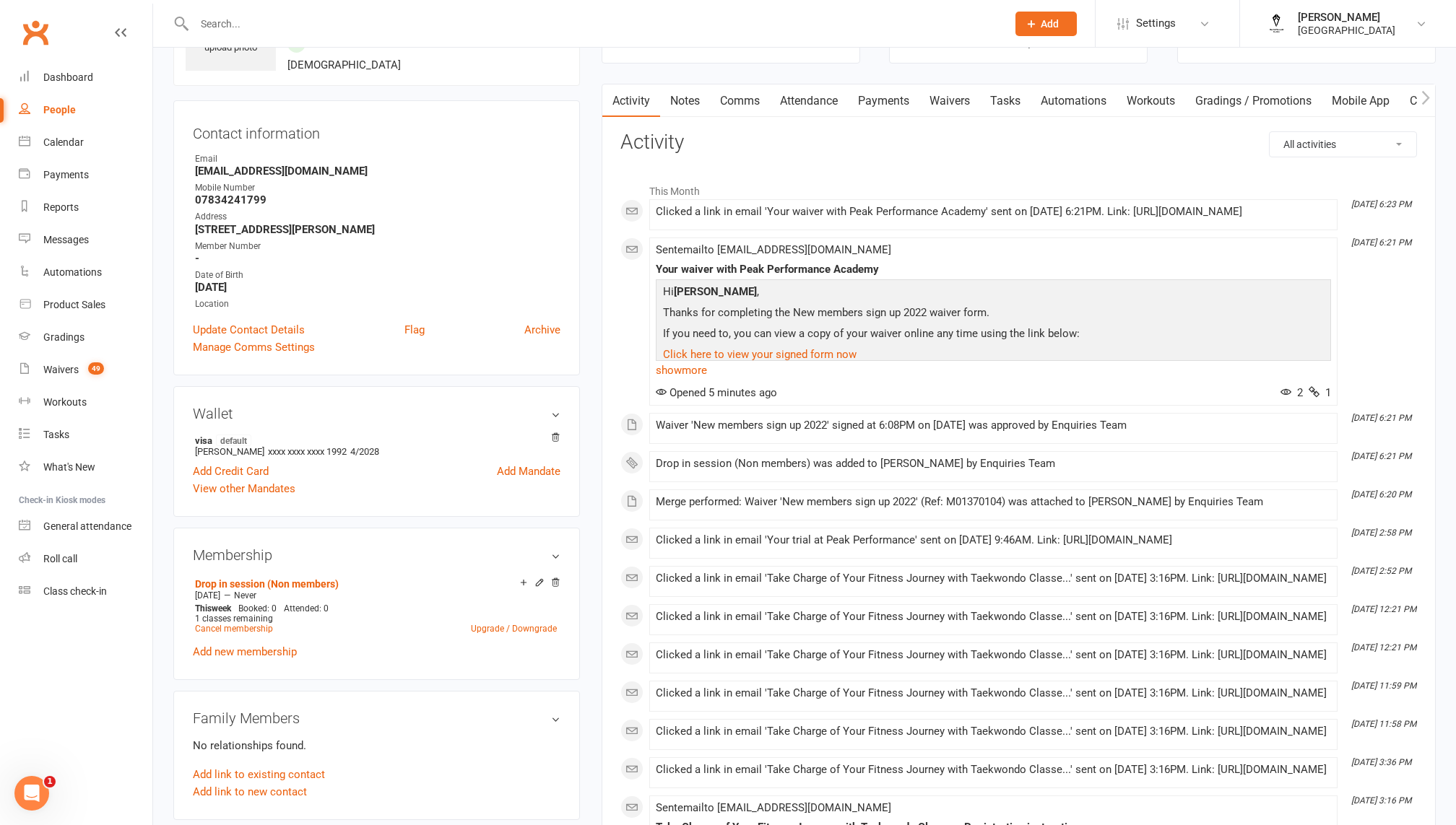
scroll to position [77, 0]
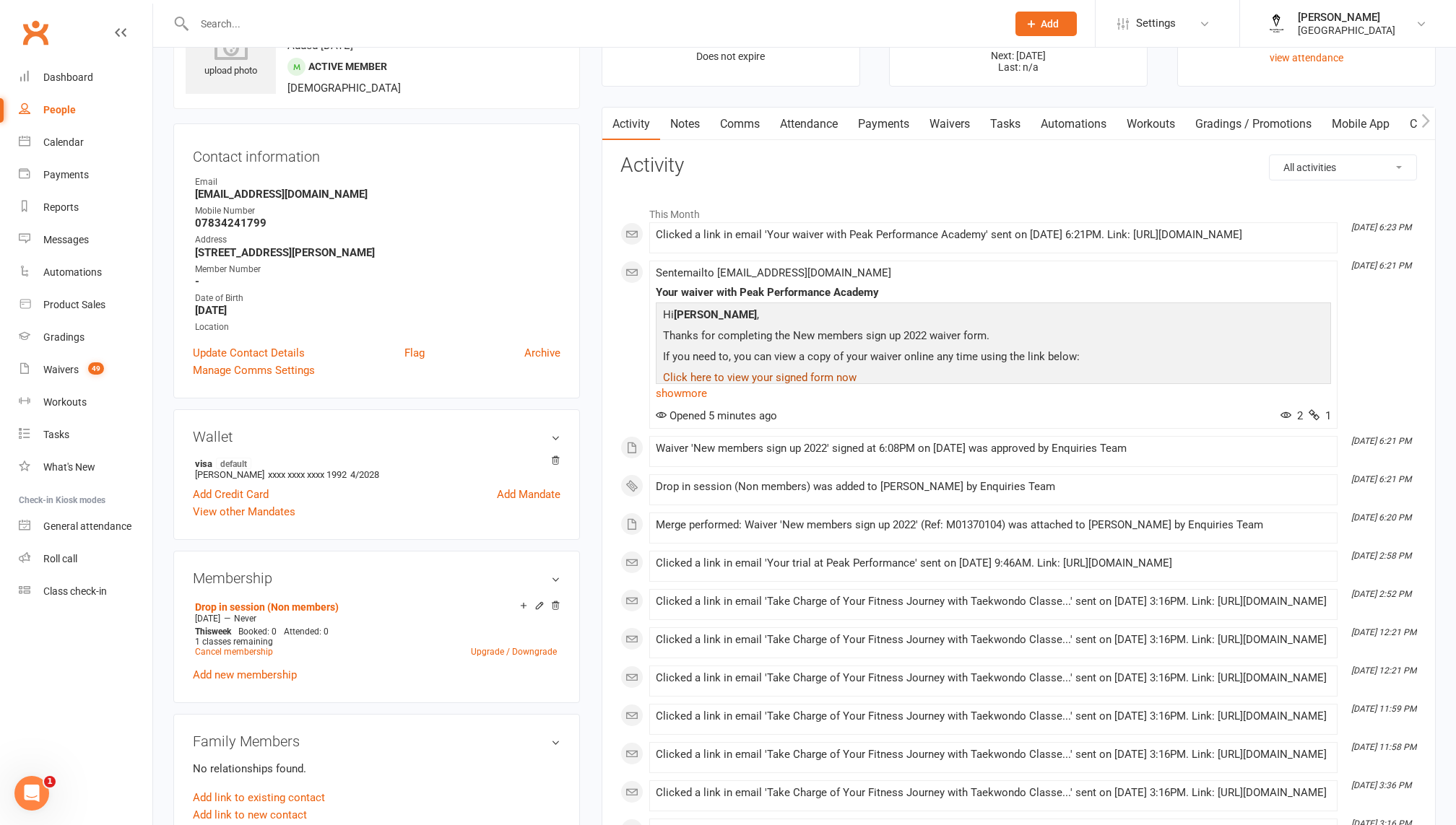
click at [778, 385] on link "Click here to view your signed form now" at bounding box center [760, 378] width 194 height 13
click at [770, 385] on link "Click here to view your signed form now" at bounding box center [760, 378] width 194 height 13
click at [762, 385] on link "Click here to view your signed form now" at bounding box center [760, 378] width 194 height 13
